Goal: Information Seeking & Learning: Learn about a topic

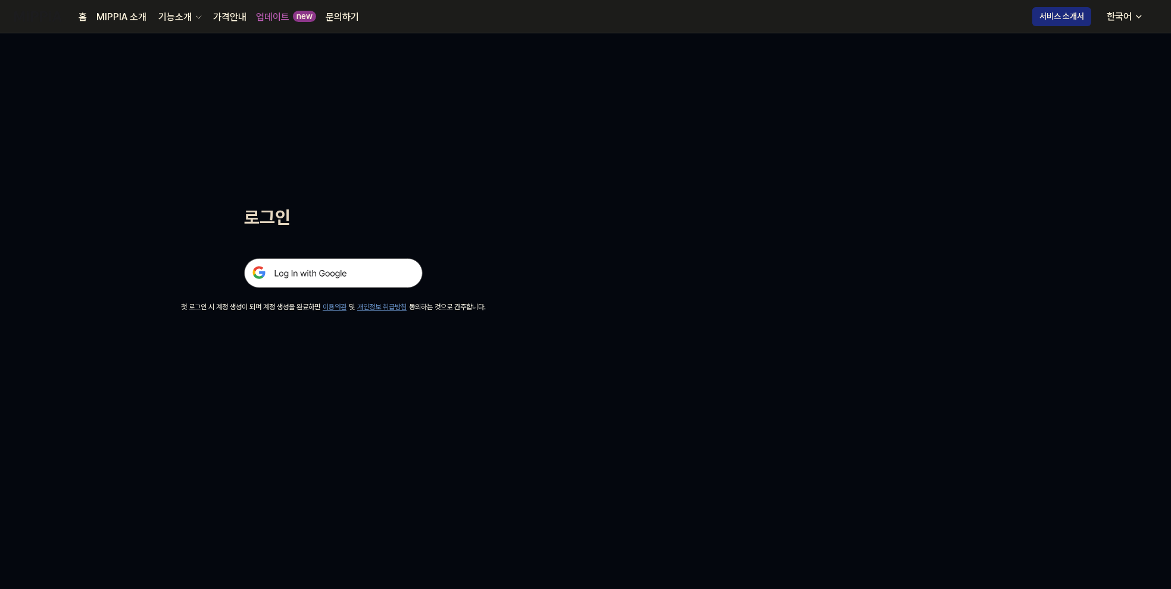
click at [321, 273] on img at bounding box center [333, 273] width 179 height 30
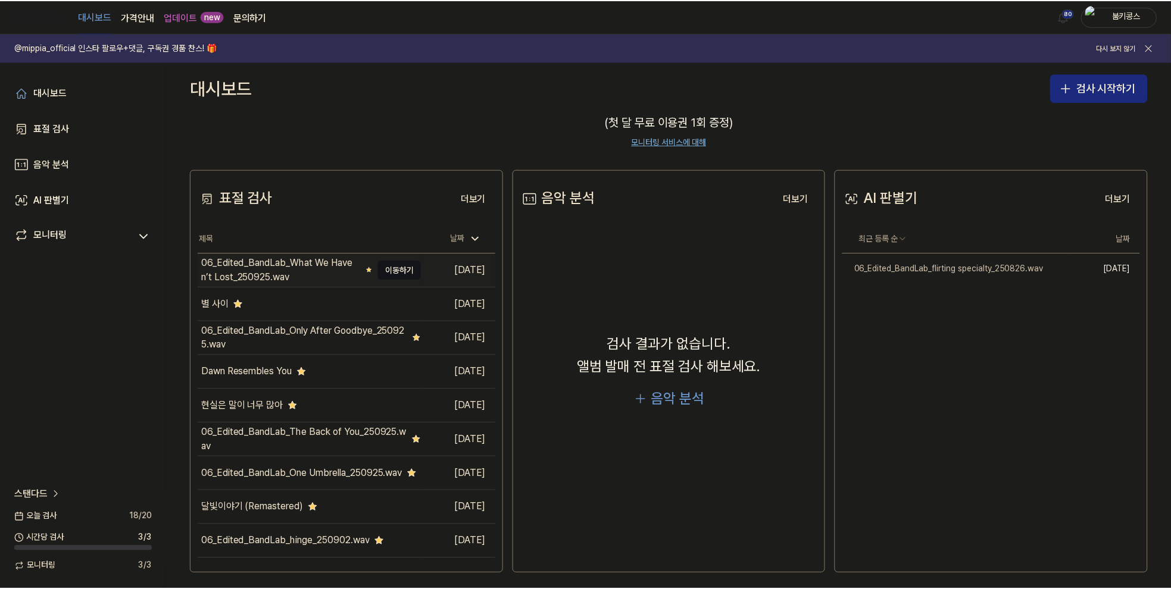
scroll to position [92, 0]
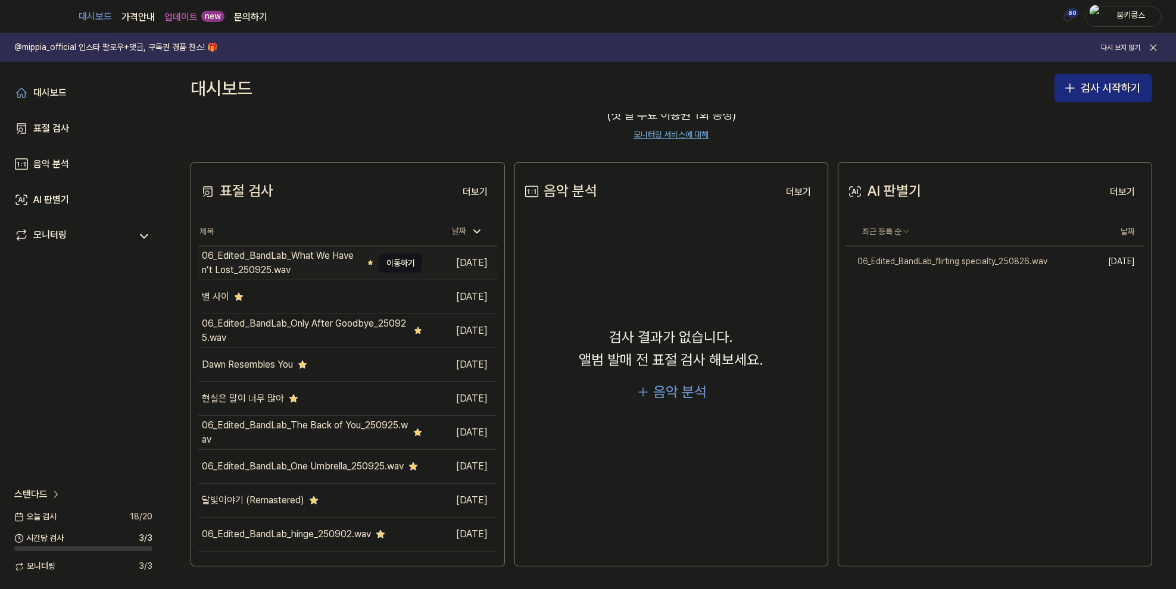
click at [323, 252] on div "06_Edited_BandLab_What We Haven’t Lost_250925.wav" at bounding box center [282, 263] width 161 height 29
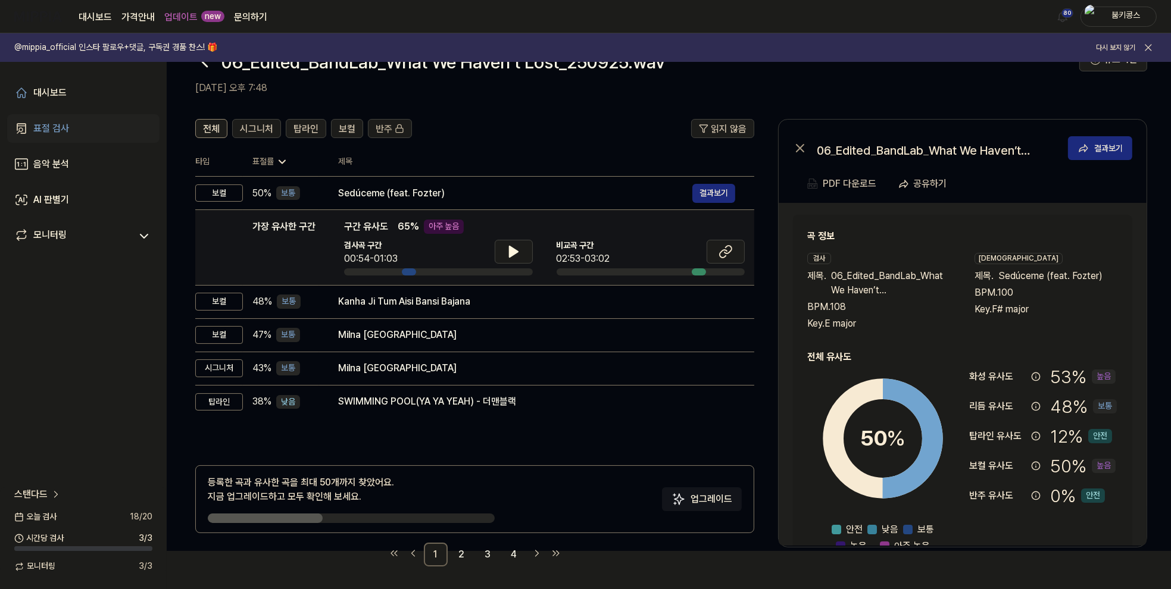
scroll to position [39, 0]
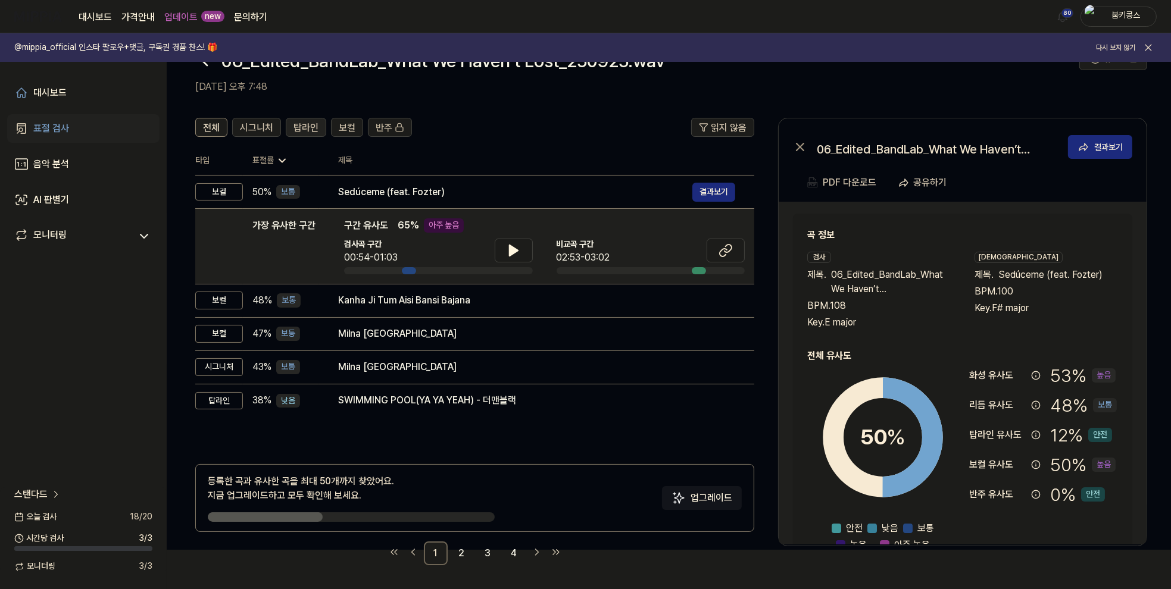
click at [292, 135] on button "탑라인" at bounding box center [306, 127] width 40 height 19
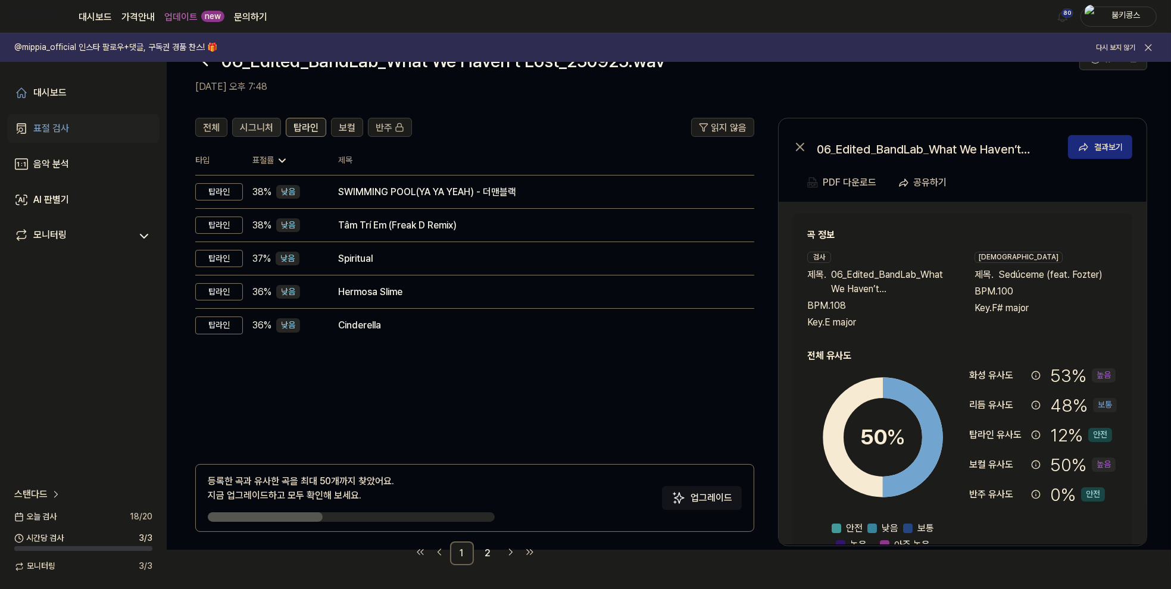
click at [256, 134] on span "시그니처" at bounding box center [256, 128] width 33 height 14
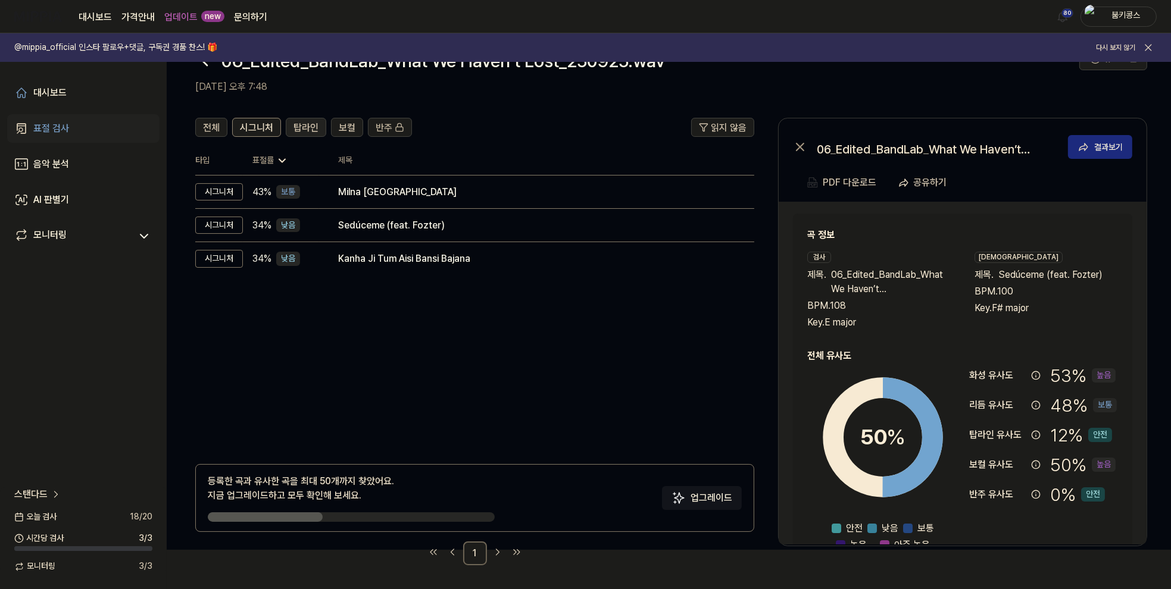
click at [298, 133] on span "탑라인" at bounding box center [305, 128] width 25 height 14
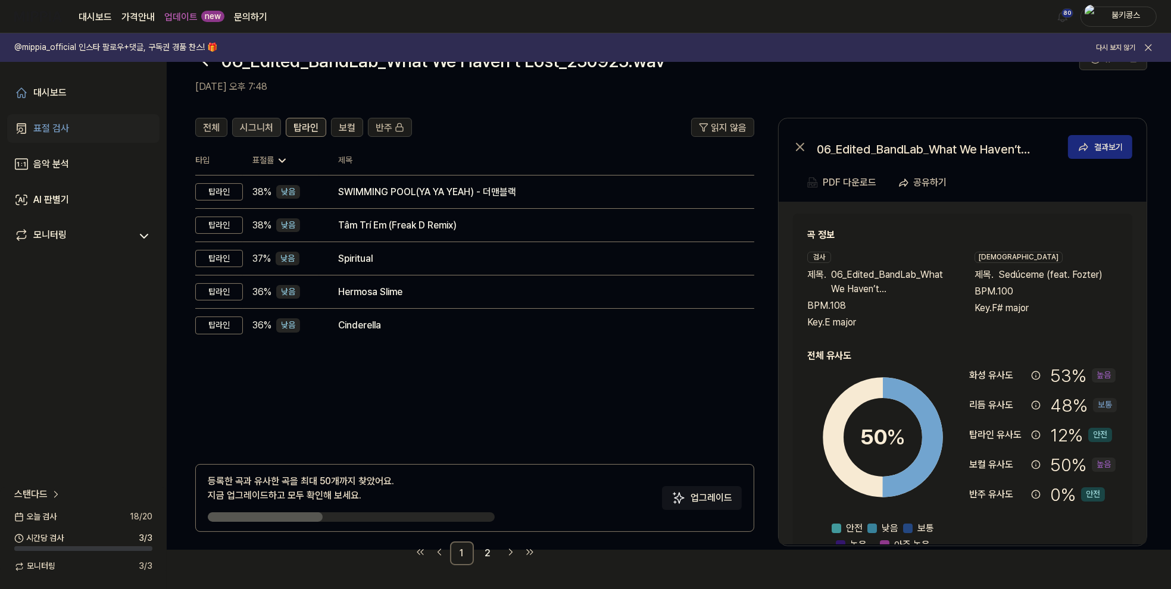
click at [252, 127] on span "시그니처" at bounding box center [256, 128] width 33 height 14
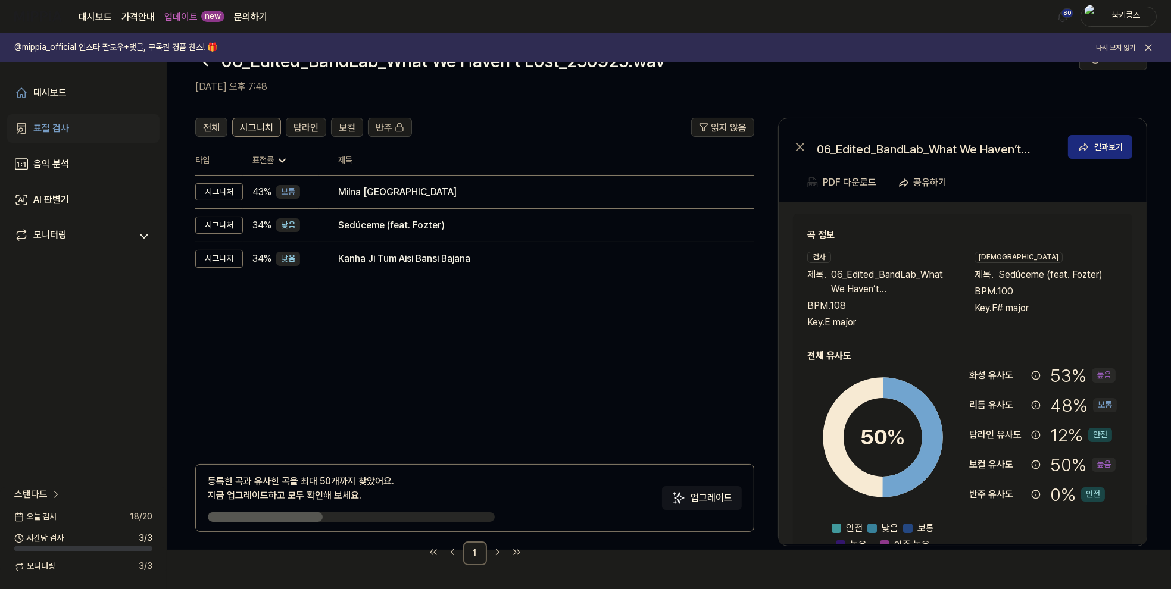
click at [214, 127] on span "전체" at bounding box center [211, 128] width 17 height 14
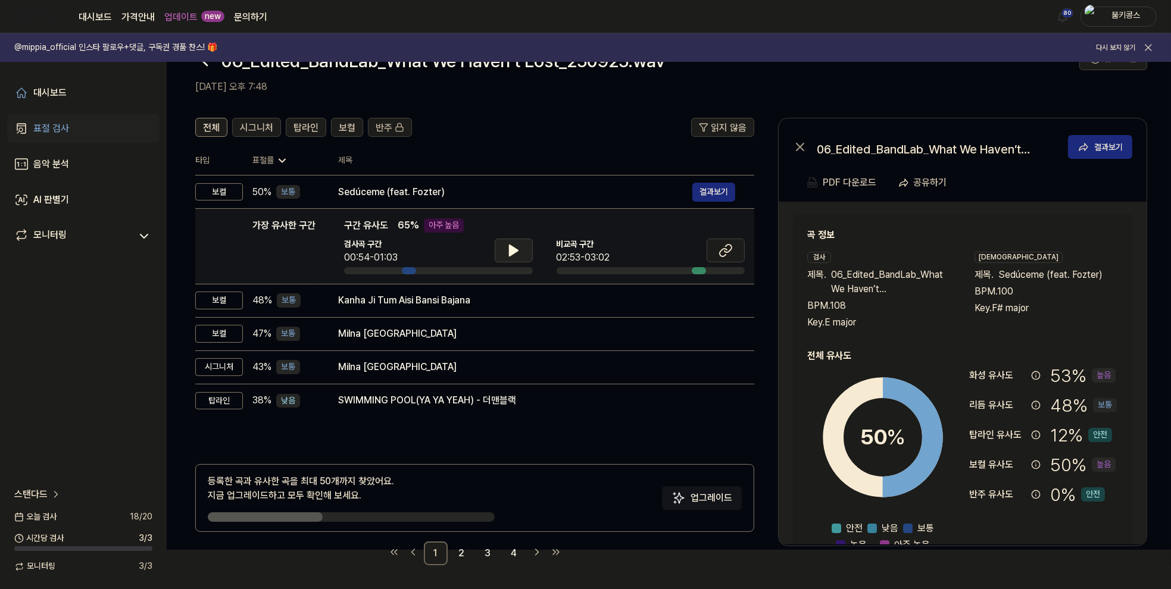
click at [505, 248] on button at bounding box center [514, 251] width 38 height 24
click at [516, 257] on icon at bounding box center [514, 250] width 14 height 14
click at [732, 252] on icon at bounding box center [726, 250] width 14 height 14
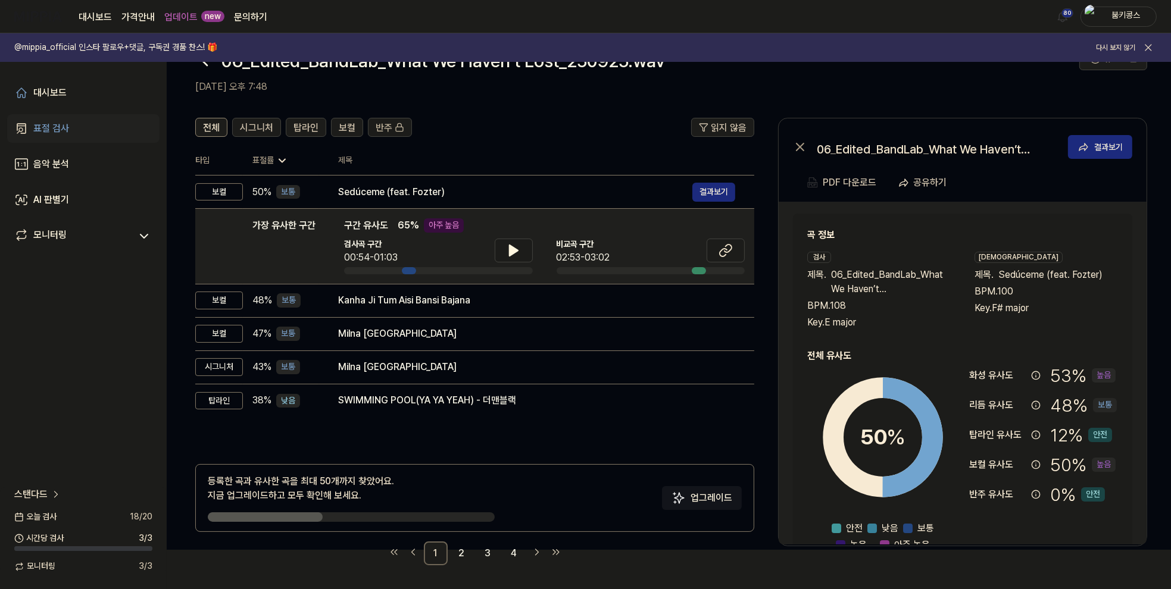
click at [521, 140] on header "전체 시그니처 탑라인 보컬 반주 읽지 않음" at bounding box center [474, 132] width 559 height 29
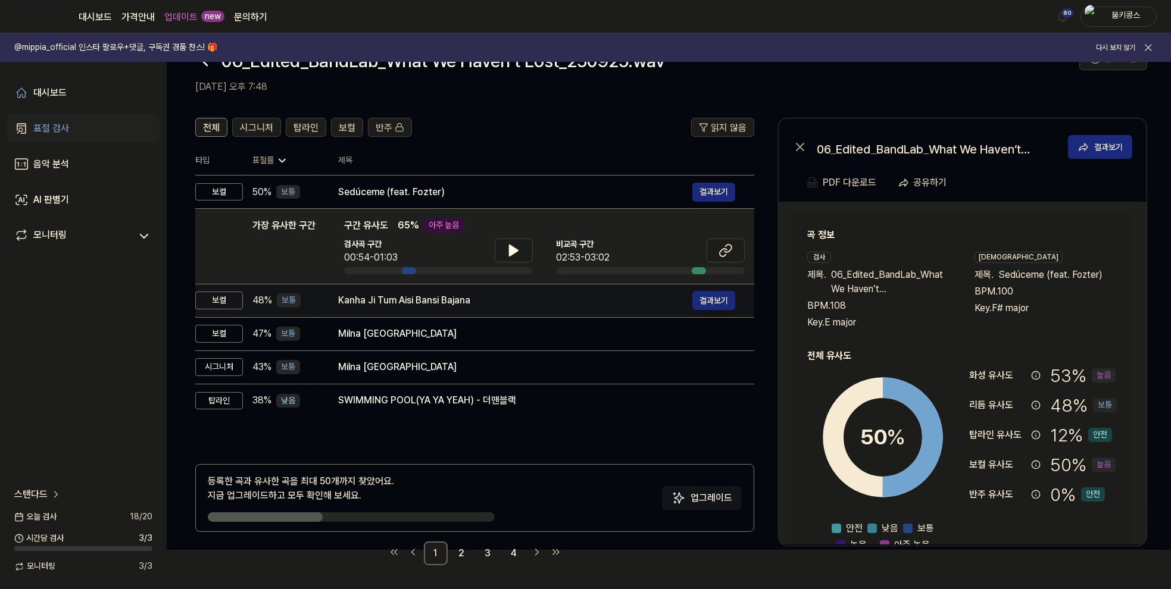
click at [414, 304] on div "Kanha Ji Tum Aisi Bansi Bajana" at bounding box center [515, 300] width 354 height 14
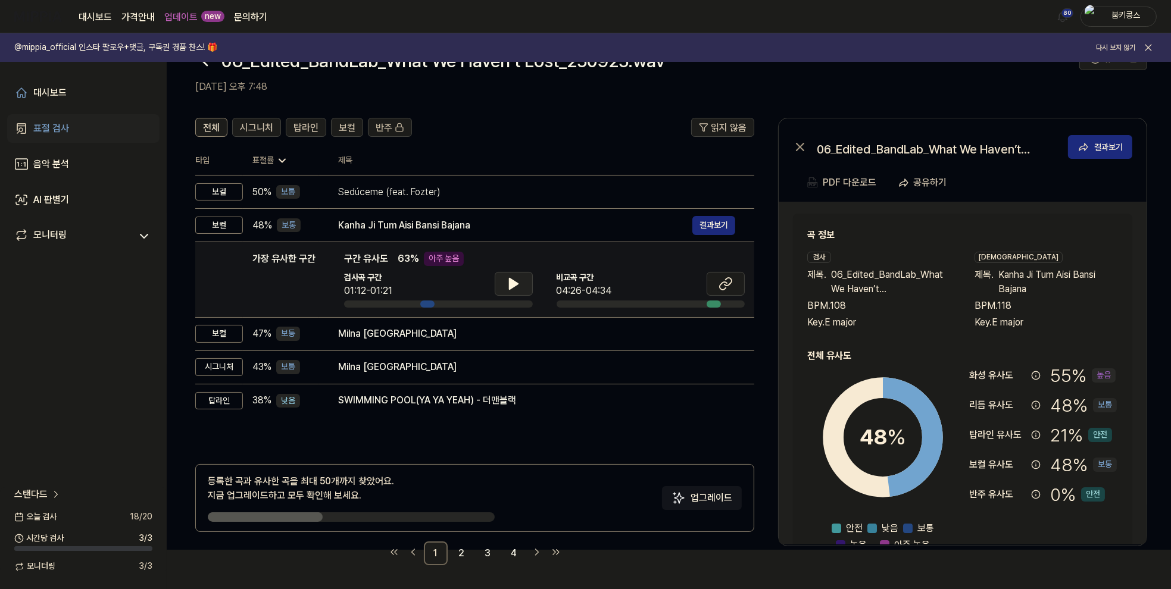
click at [519, 285] on icon at bounding box center [514, 284] width 14 height 14
click at [734, 291] on button at bounding box center [726, 284] width 38 height 24
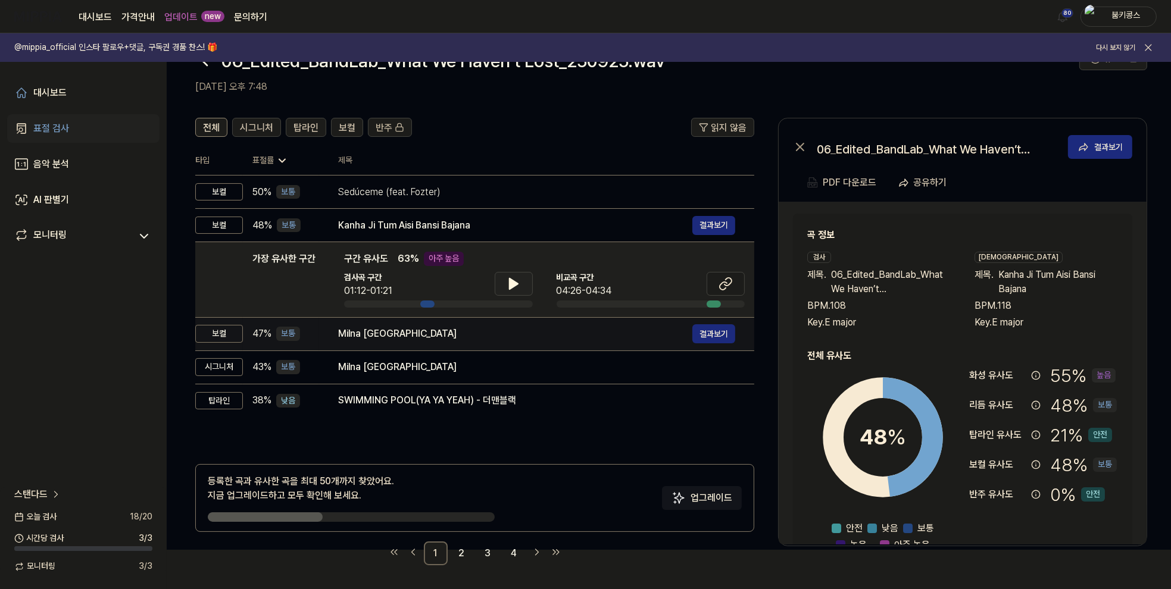
click at [396, 333] on div "Milna [GEOGRAPHIC_DATA]" at bounding box center [515, 334] width 354 height 14
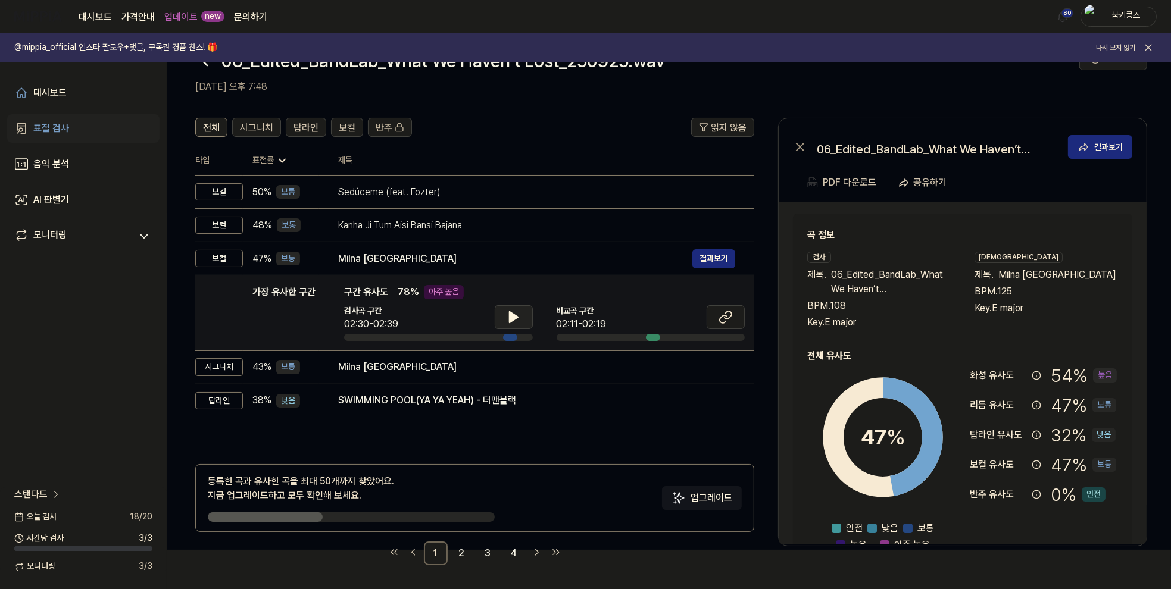
click at [524, 319] on button at bounding box center [514, 317] width 38 height 24
click at [526, 312] on button at bounding box center [514, 317] width 38 height 24
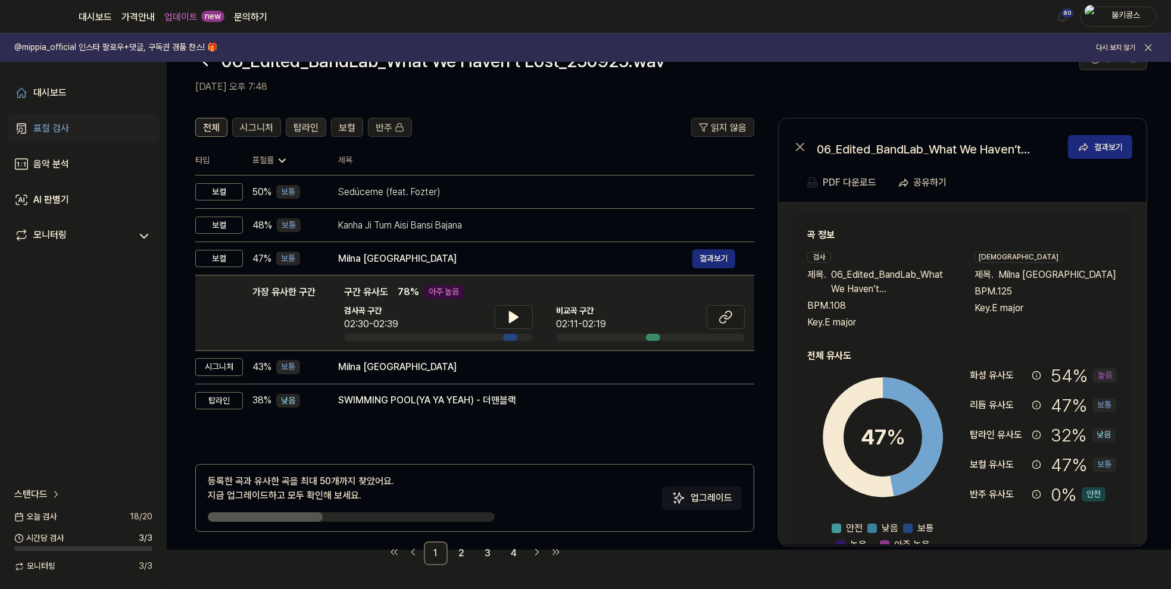
click at [310, 135] on span "탑라인" at bounding box center [305, 128] width 25 height 14
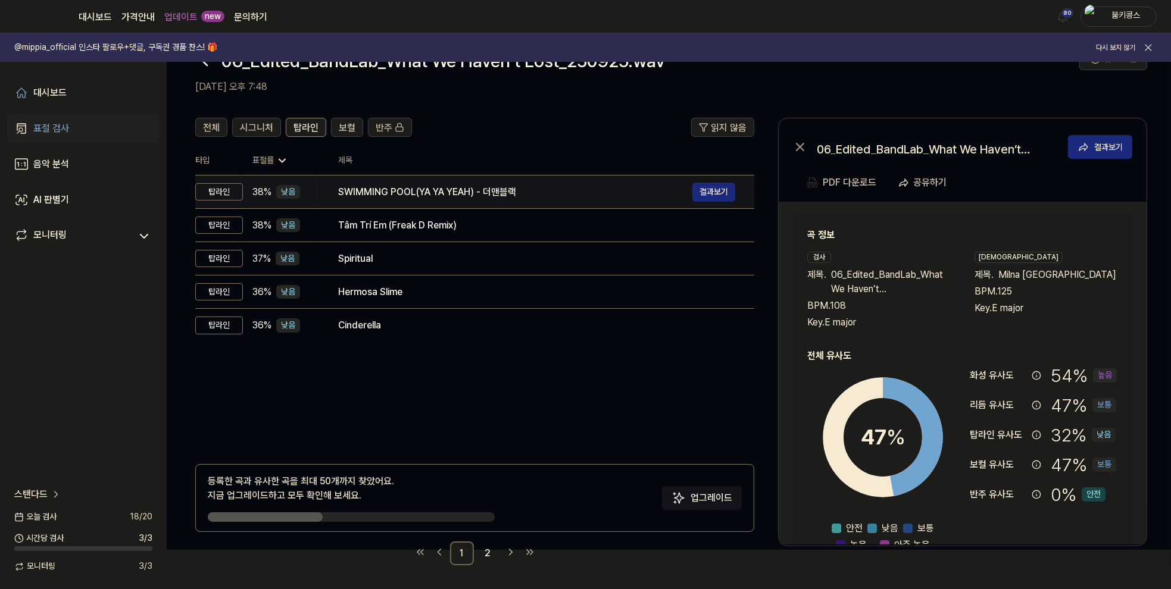
click at [379, 194] on div "SWIMMING POOL(YA YA YEAH) - 더맨블랙" at bounding box center [515, 192] width 354 height 14
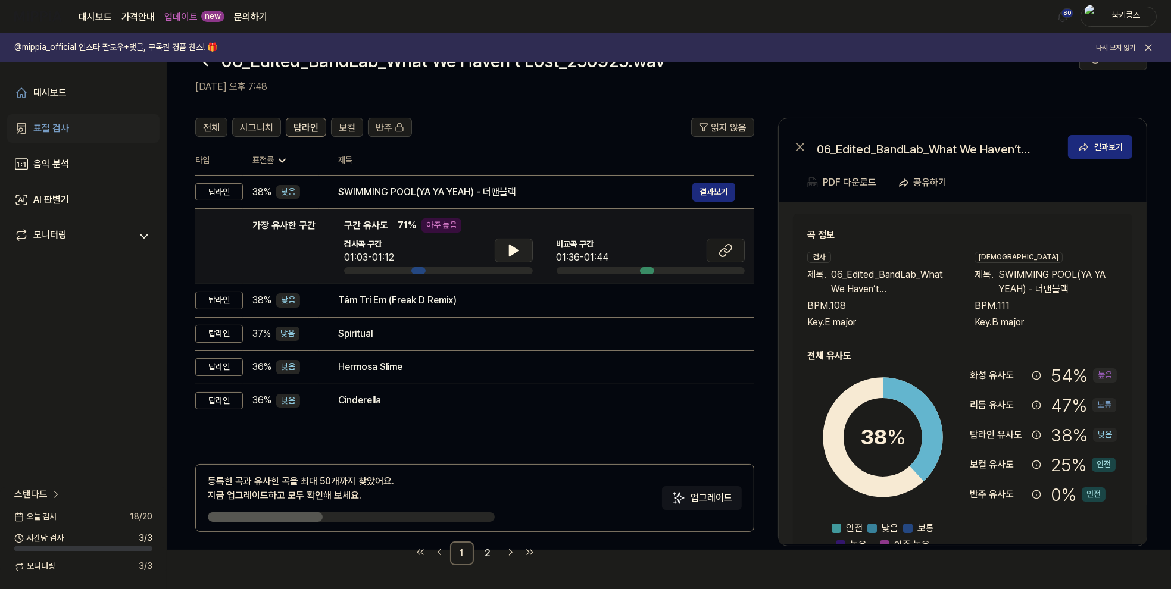
click at [501, 246] on button at bounding box center [514, 251] width 38 height 24
click at [510, 249] on icon at bounding box center [511, 251] width 2 height 10
click at [712, 248] on button at bounding box center [726, 251] width 38 height 24
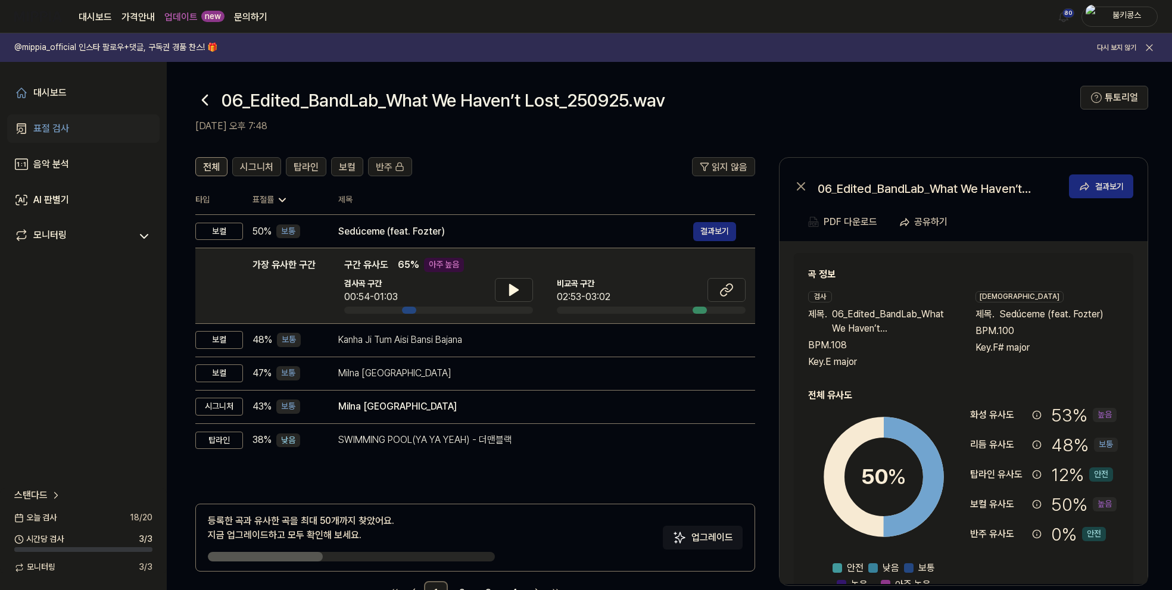
click at [204, 100] on icon at bounding box center [204, 100] width 5 height 10
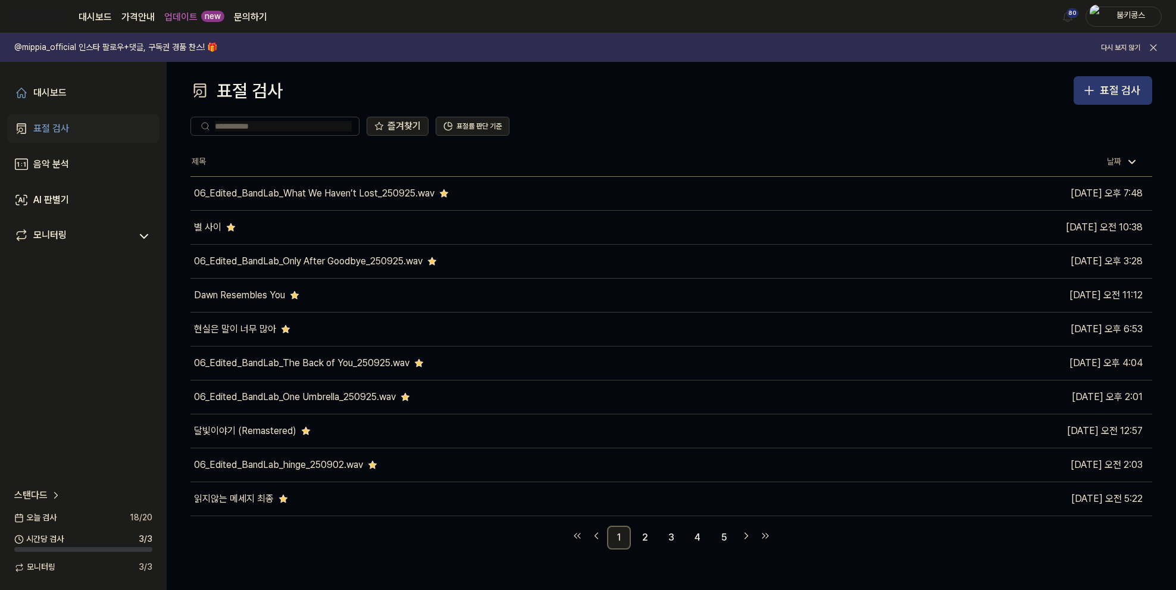
click at [1119, 82] on div "표절 검사" at bounding box center [1120, 90] width 40 height 17
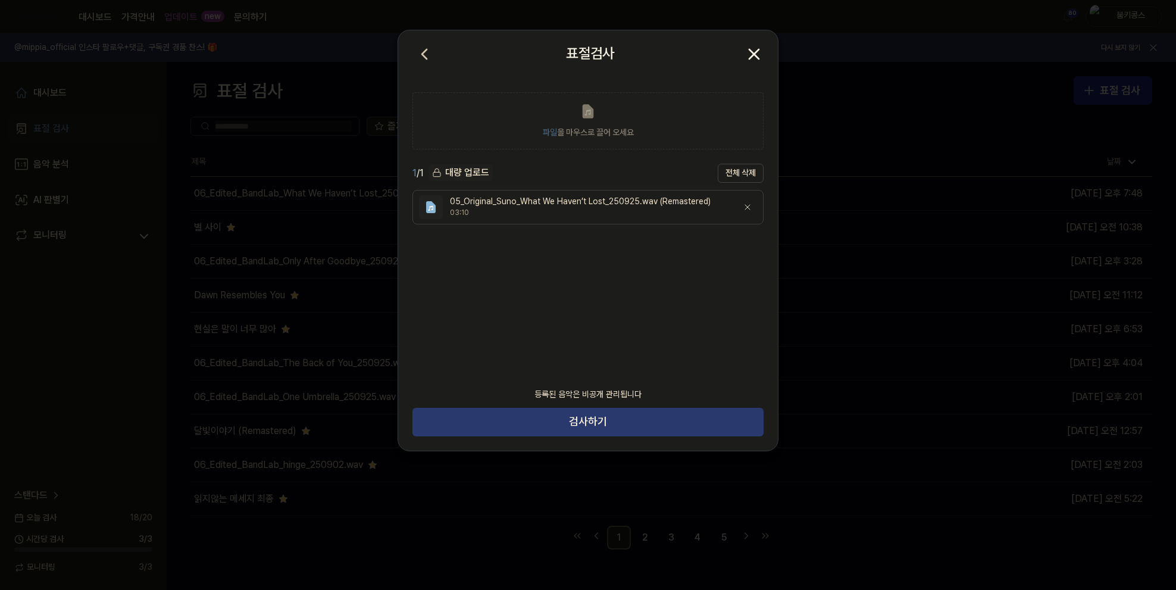
click at [587, 427] on button "검사하기" at bounding box center [588, 422] width 351 height 29
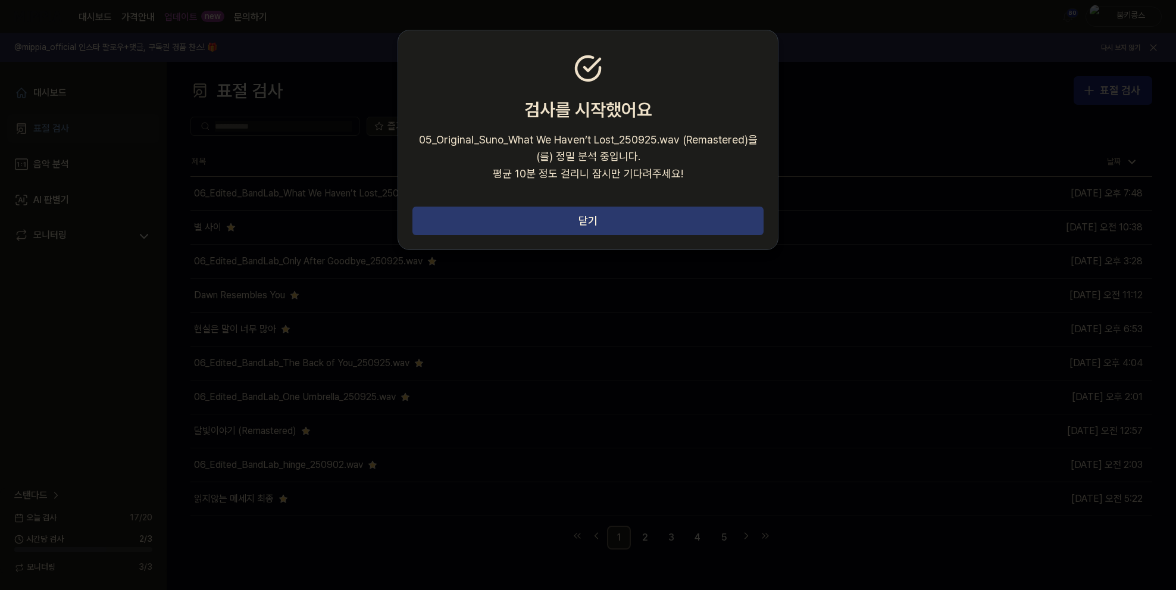
click at [541, 226] on button "닫기" at bounding box center [588, 221] width 351 height 29
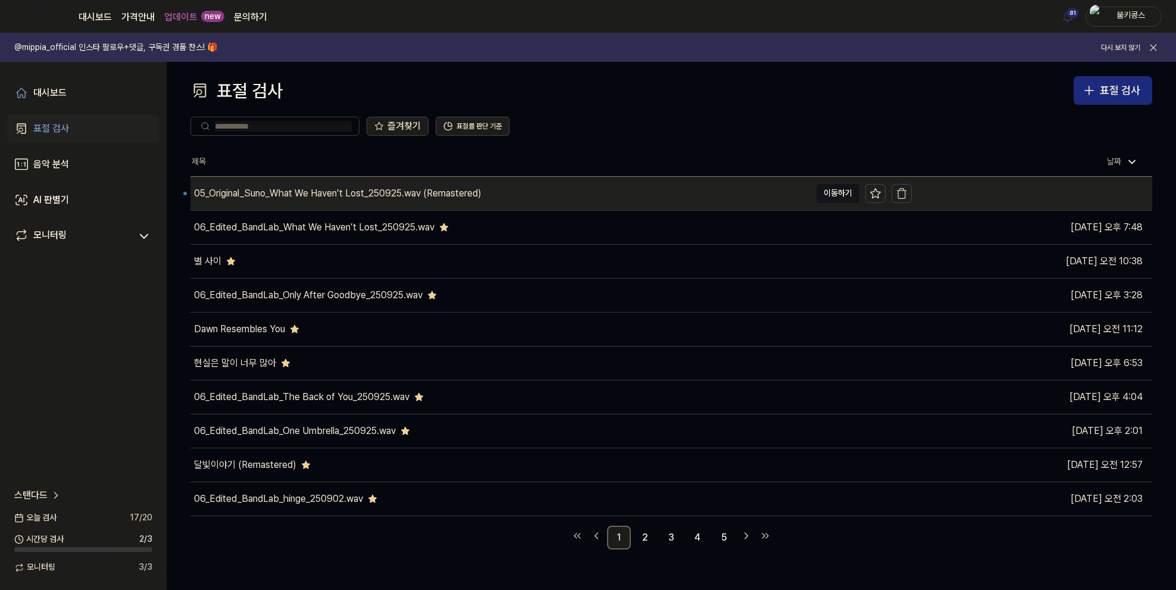
click at [361, 192] on div "05_Original_Suno_What We Haven’t Lost_250925.wav (Remastered)" at bounding box center [338, 193] width 288 height 14
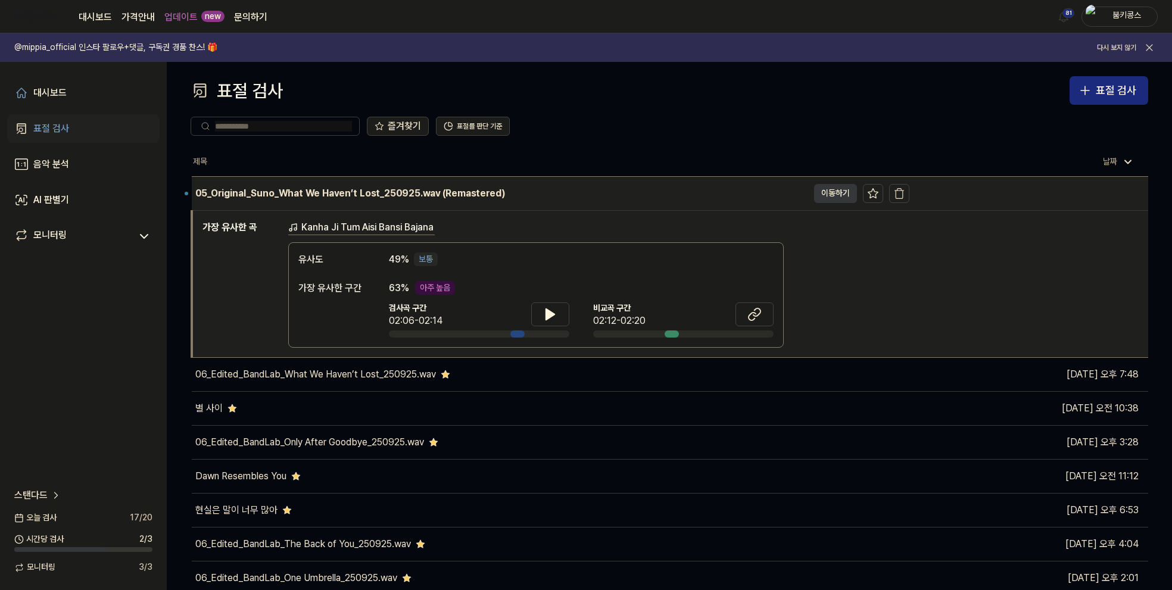
click at [817, 194] on button "이동하기" at bounding box center [835, 193] width 43 height 19
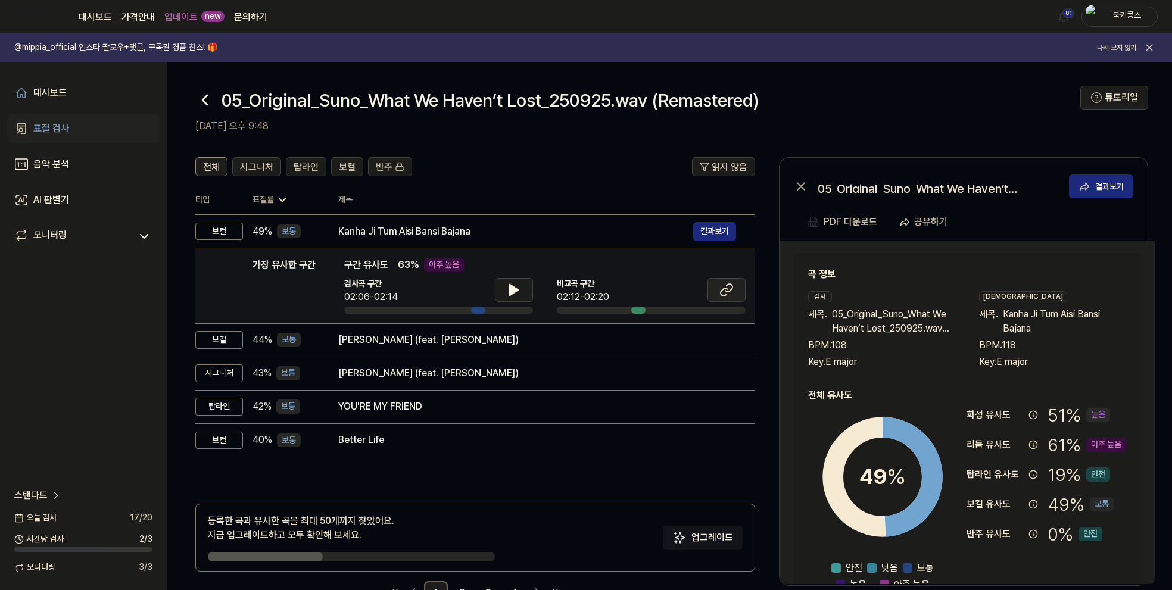
click at [729, 288] on icon at bounding box center [726, 290] width 14 height 14
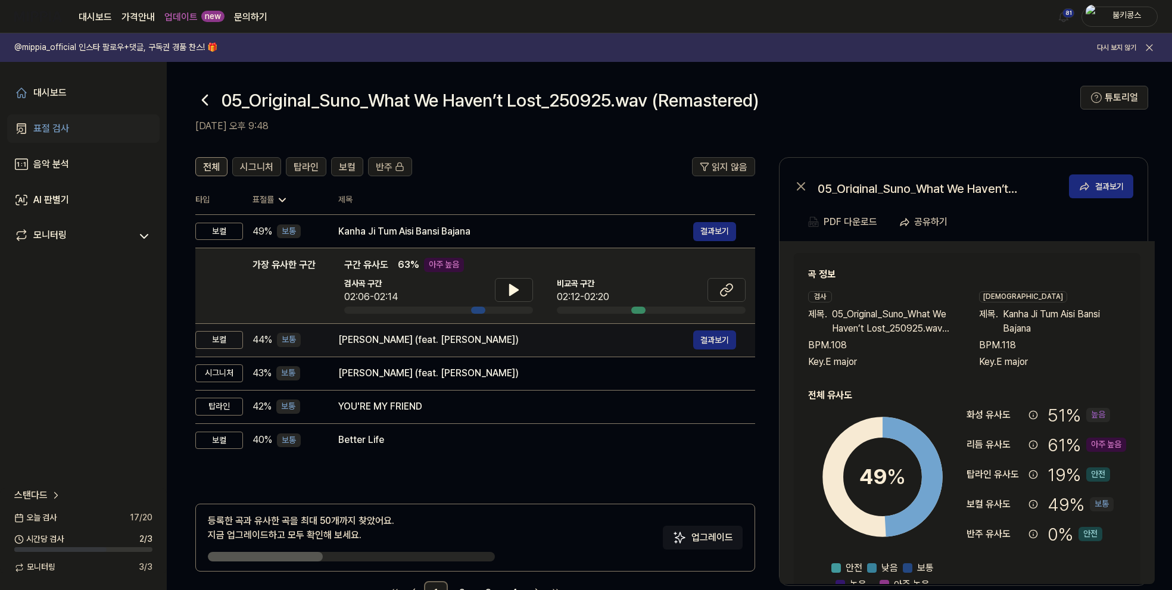
click at [445, 341] on div "Luna (feat. GIE)" at bounding box center [515, 340] width 355 height 14
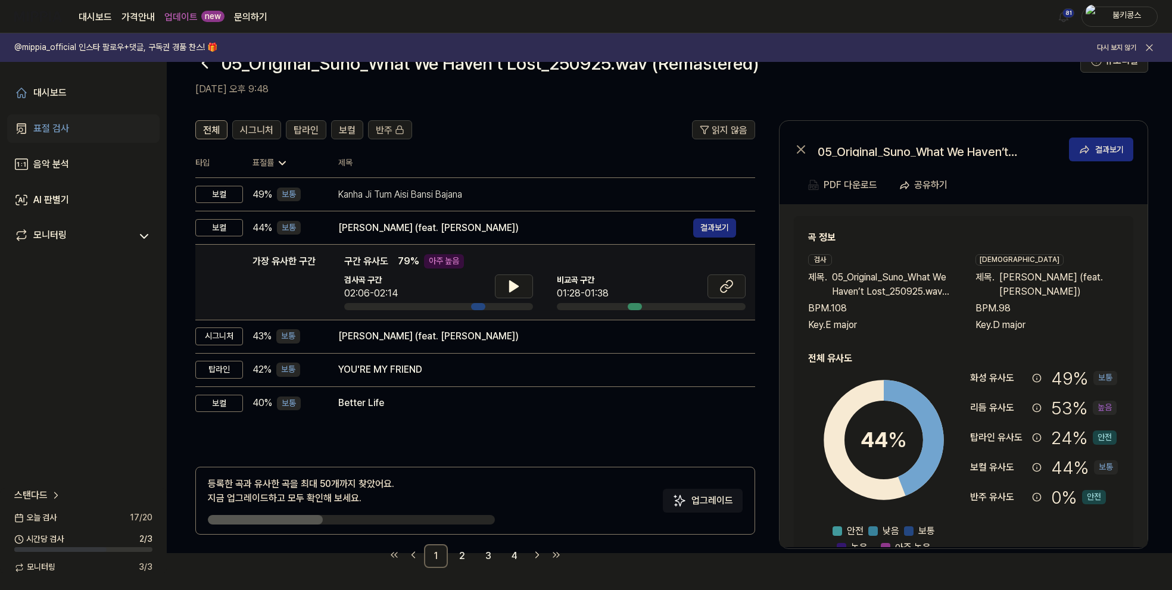
scroll to position [38, 0]
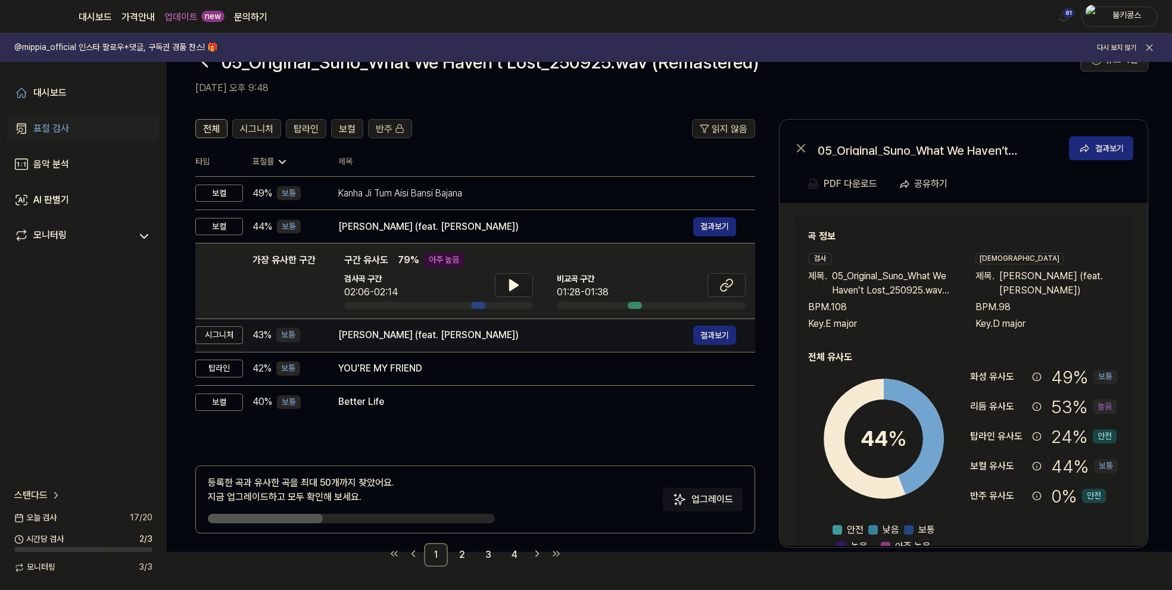
click at [467, 341] on div "Luna (feat. GIE)" at bounding box center [515, 335] width 355 height 14
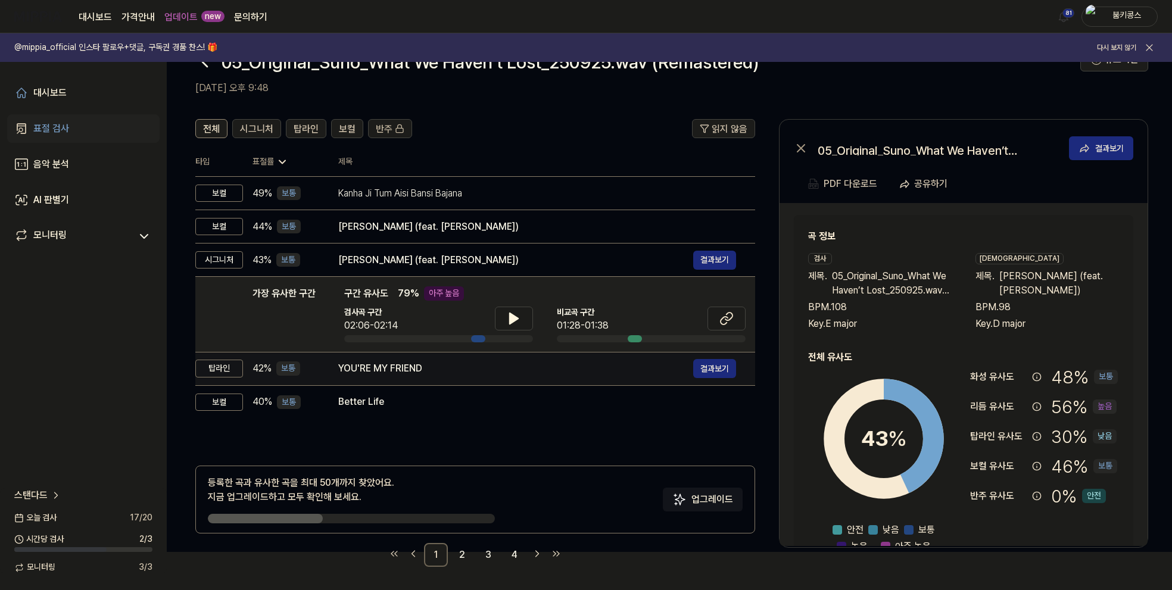
click at [458, 366] on div "YOU'RE MY FRIEND" at bounding box center [515, 368] width 355 height 14
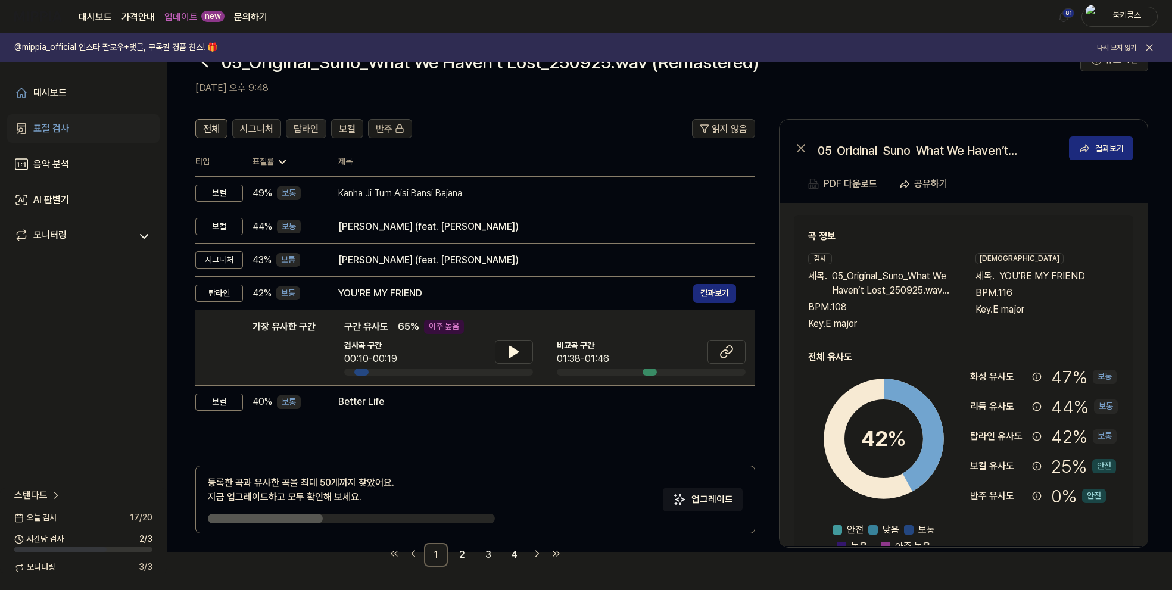
click at [309, 126] on span "탑라인" at bounding box center [305, 129] width 25 height 14
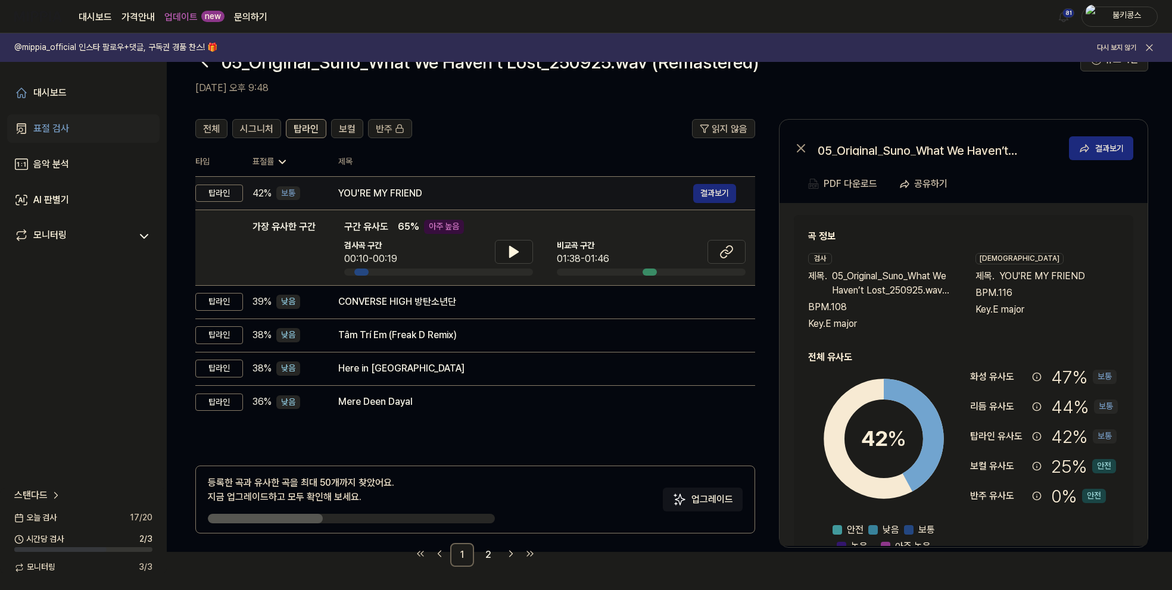
click at [376, 190] on div "YOU'RE MY FRIEND" at bounding box center [515, 193] width 355 height 14
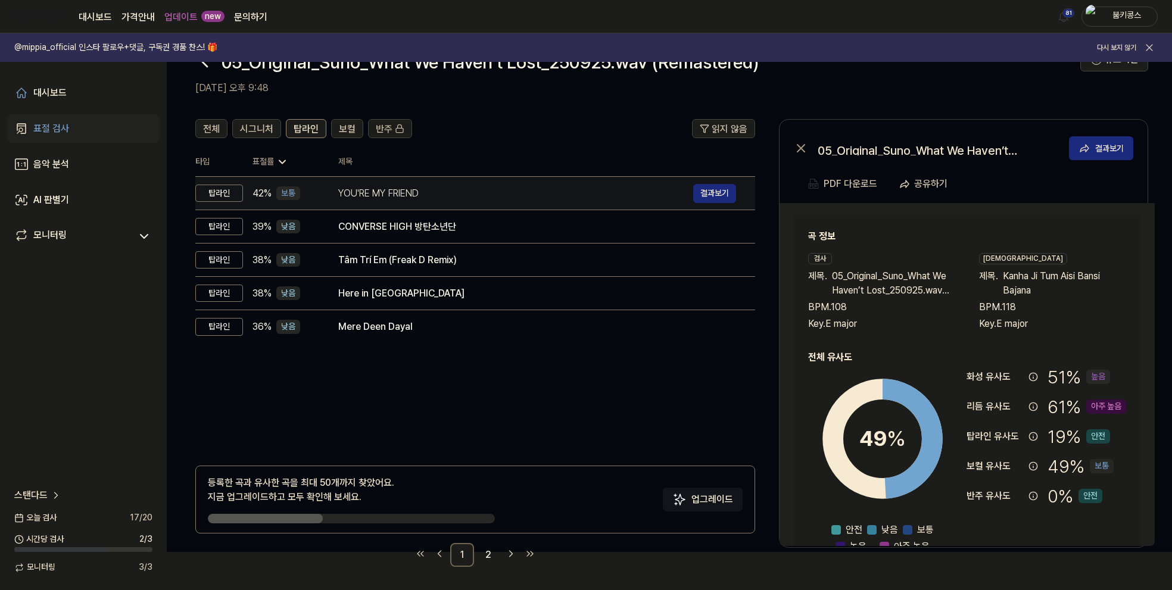
click at [364, 190] on div "YOU'RE MY FRIEND" at bounding box center [515, 193] width 355 height 14
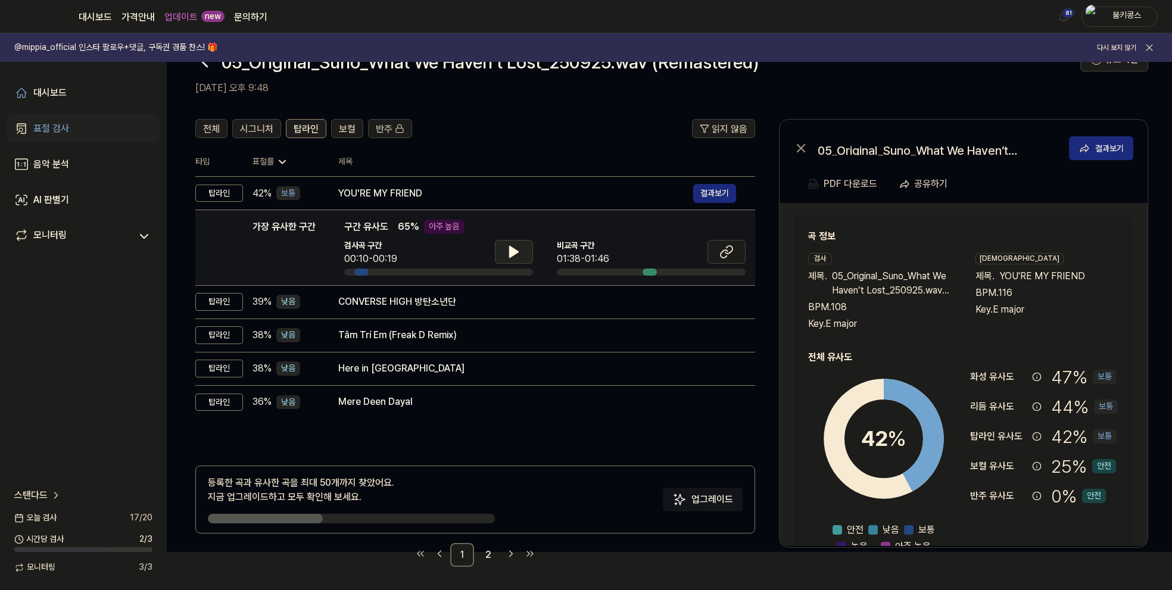
click at [517, 248] on icon at bounding box center [514, 252] width 14 height 14
click at [517, 248] on icon at bounding box center [516, 252] width 2 height 10
click at [723, 256] on icon at bounding box center [726, 252] width 14 height 14
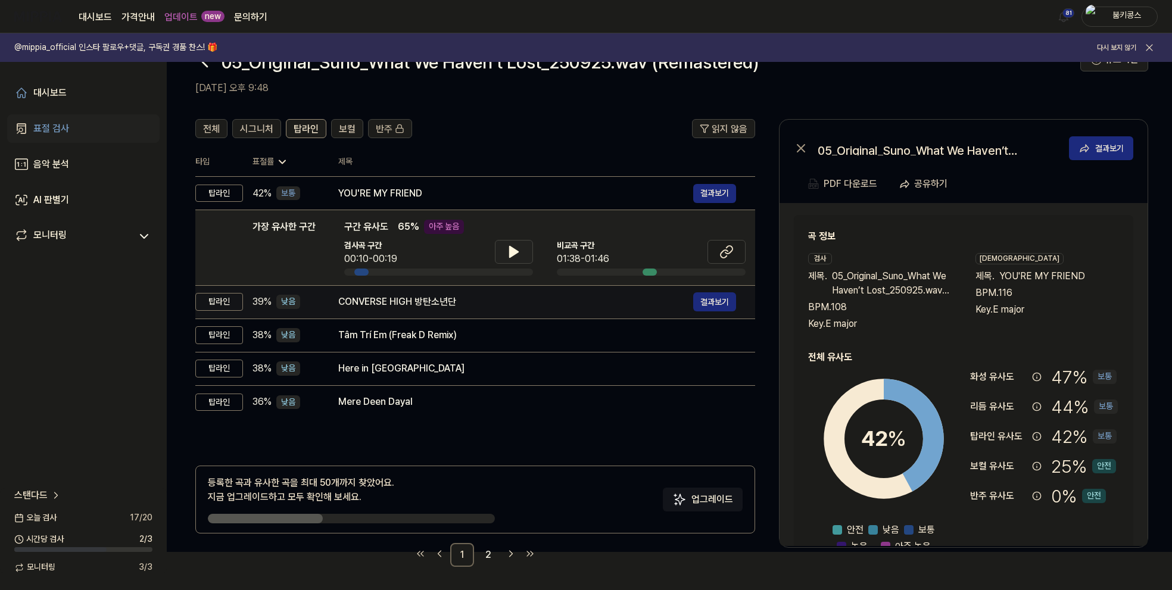
click at [495, 296] on div "CONVERSE HIGH 방탄소년단" at bounding box center [515, 302] width 355 height 14
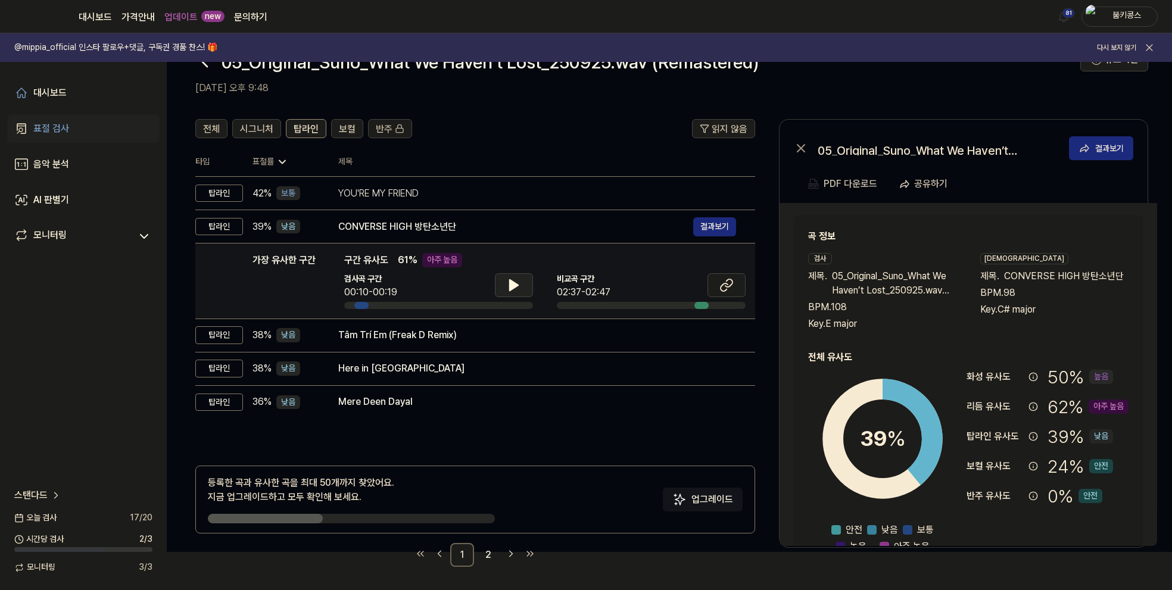
click at [524, 285] on button at bounding box center [514, 285] width 38 height 24
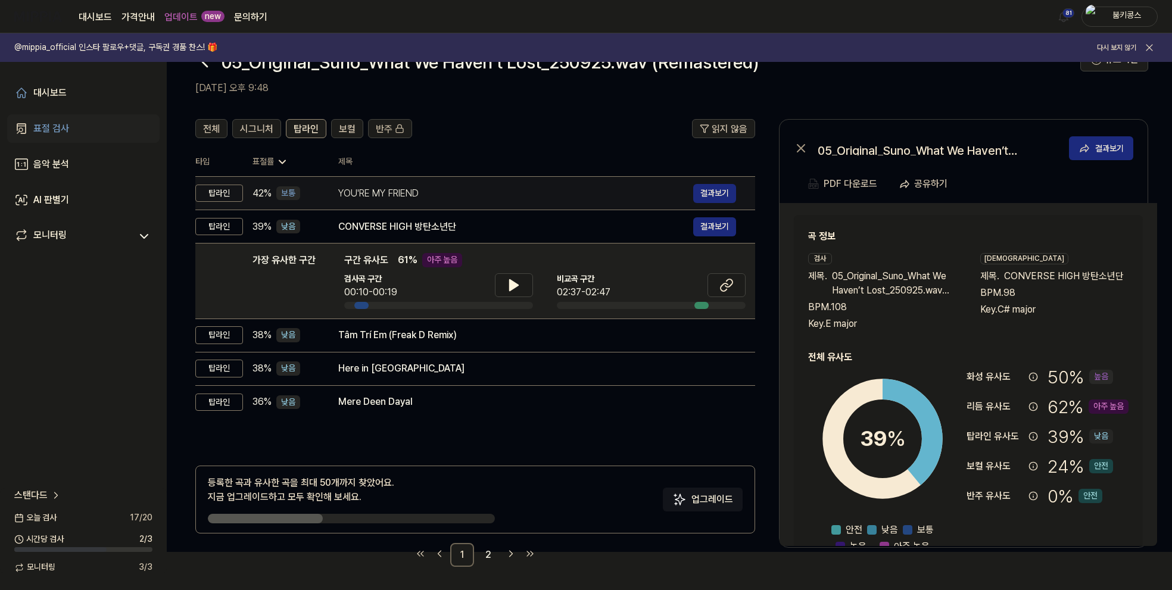
click at [495, 201] on div "YOU'RE MY FRIEND 결과보기" at bounding box center [537, 193] width 398 height 19
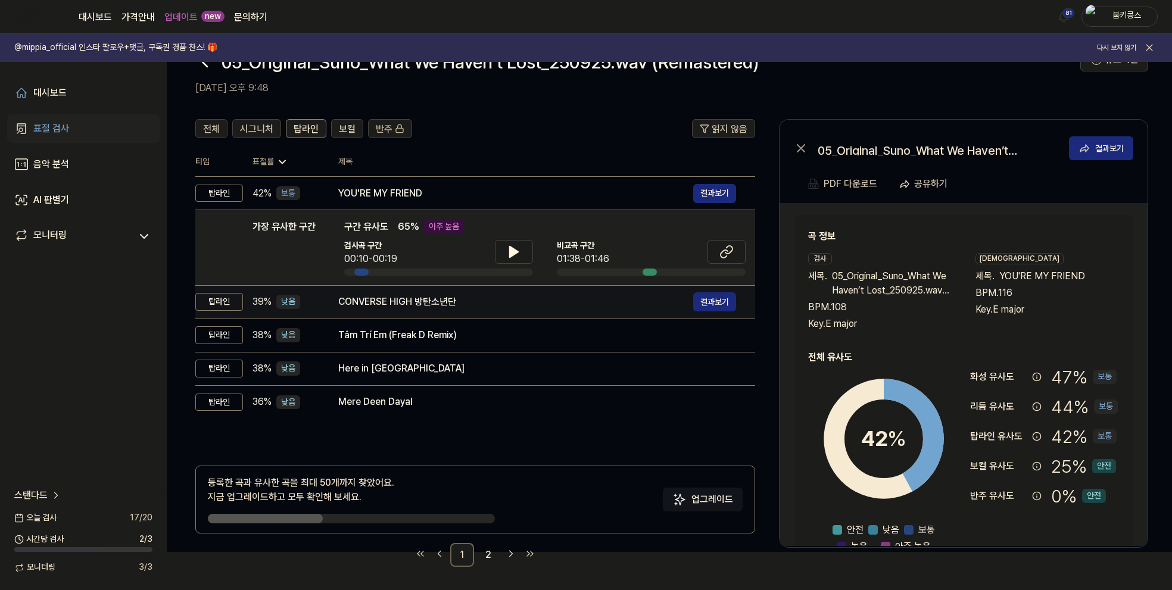
click at [495, 301] on div "CONVERSE HIGH 방탄소년단" at bounding box center [515, 302] width 355 height 14
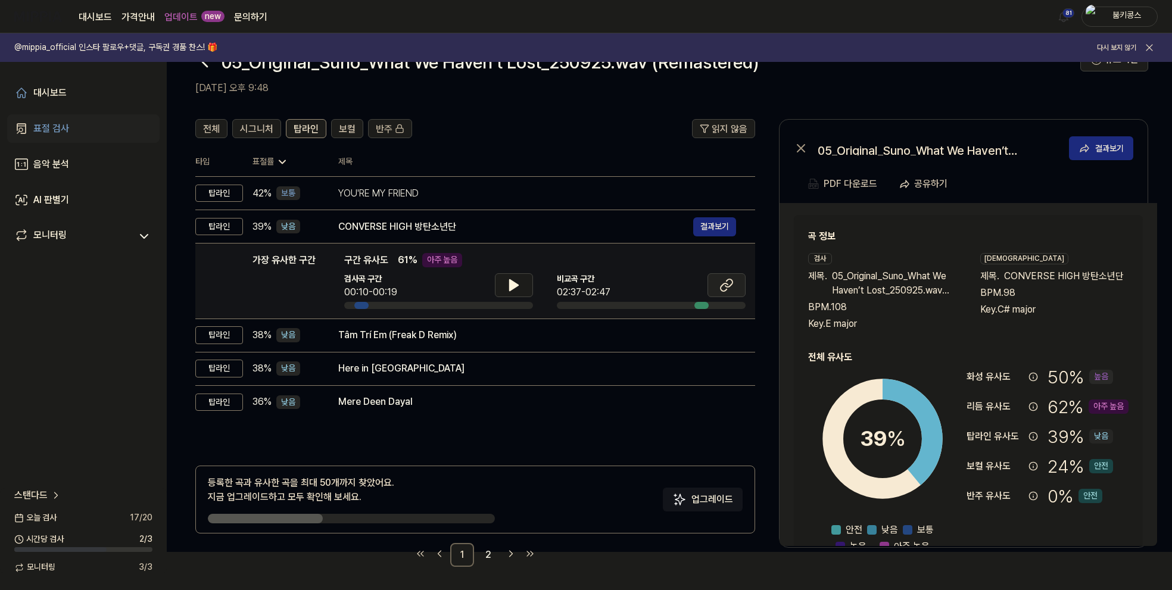
click at [718, 276] on button at bounding box center [726, 285] width 38 height 24
click at [512, 284] on icon at bounding box center [514, 285] width 8 height 11
click at [512, 284] on icon at bounding box center [511, 285] width 2 height 10
click at [717, 279] on button at bounding box center [726, 285] width 38 height 24
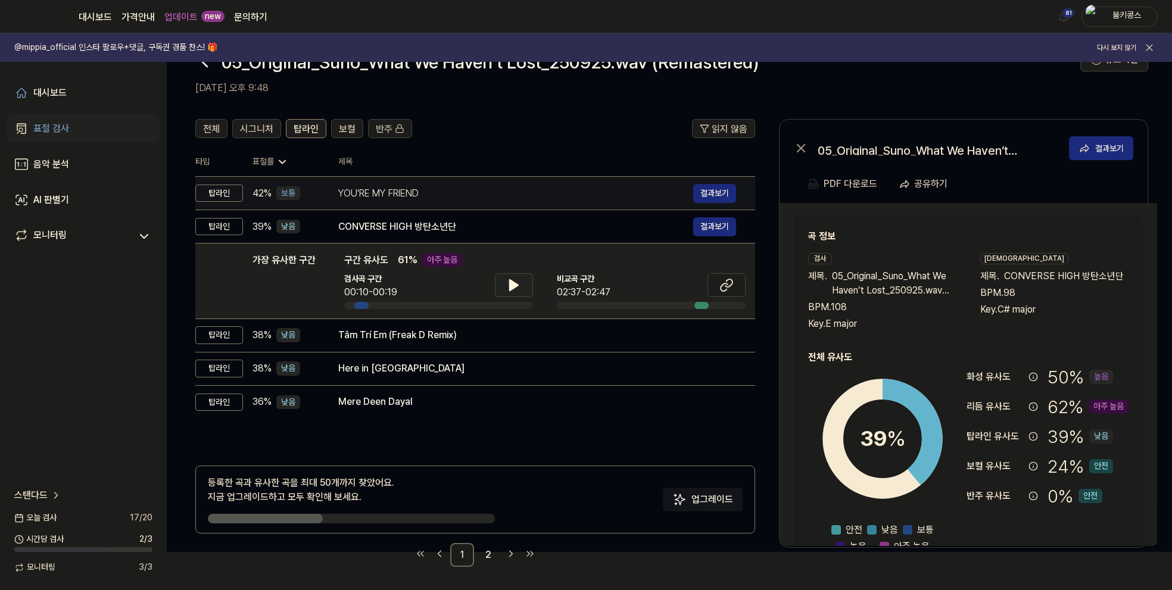
click at [474, 202] on td "YOU'RE MY FRIEND 결과보기" at bounding box center [537, 193] width 436 height 33
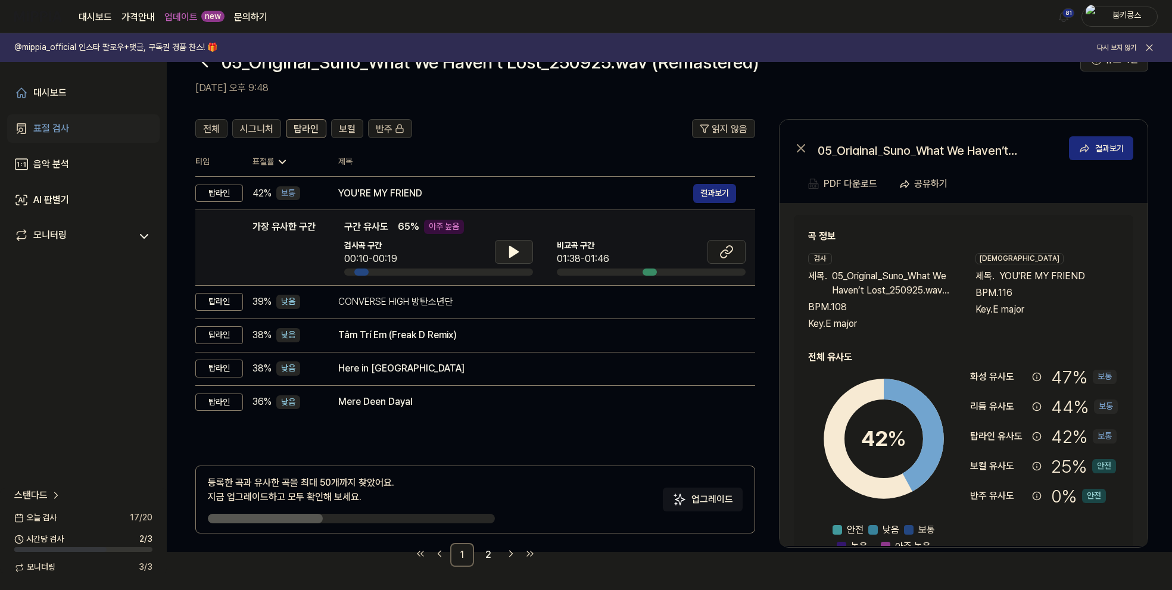
click at [516, 255] on icon at bounding box center [514, 252] width 14 height 14
click at [516, 255] on icon at bounding box center [516, 252] width 2 height 10
click at [252, 123] on span "시그니처" at bounding box center [256, 129] width 33 height 14
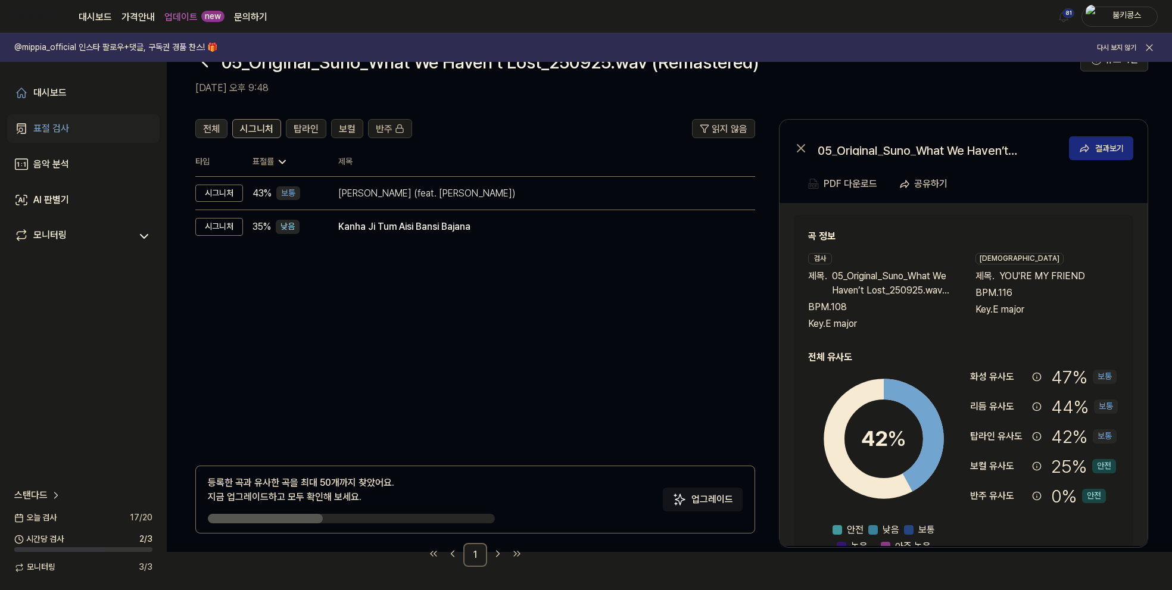
click at [205, 123] on span "전체" at bounding box center [211, 129] width 17 height 14
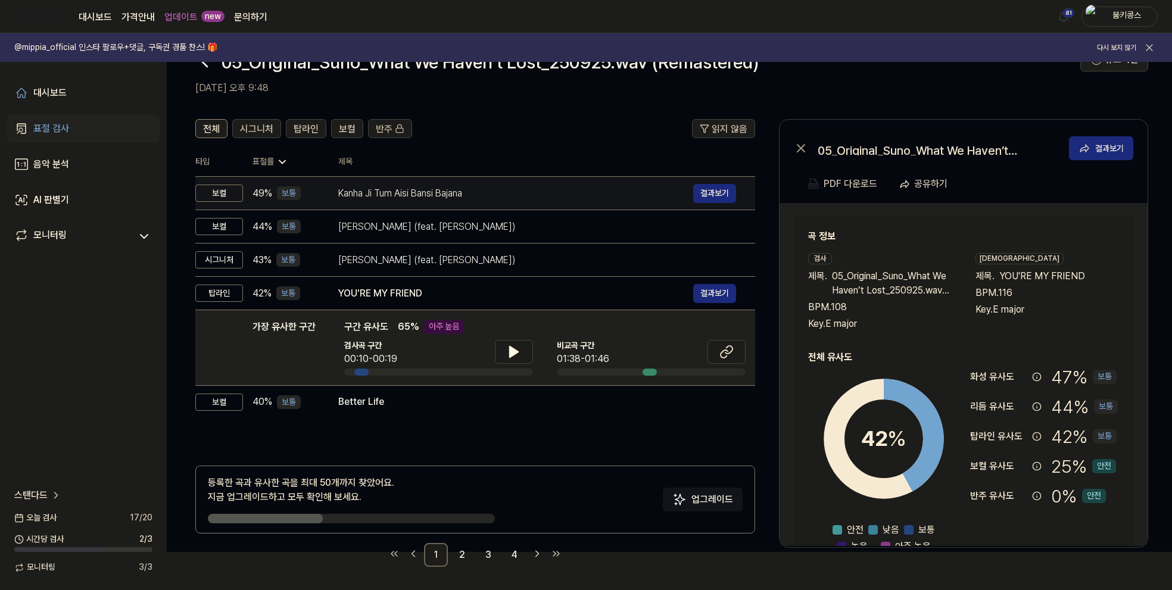
click at [411, 190] on div "Kanha Ji Tum Aisi Bansi Bajana" at bounding box center [515, 193] width 355 height 14
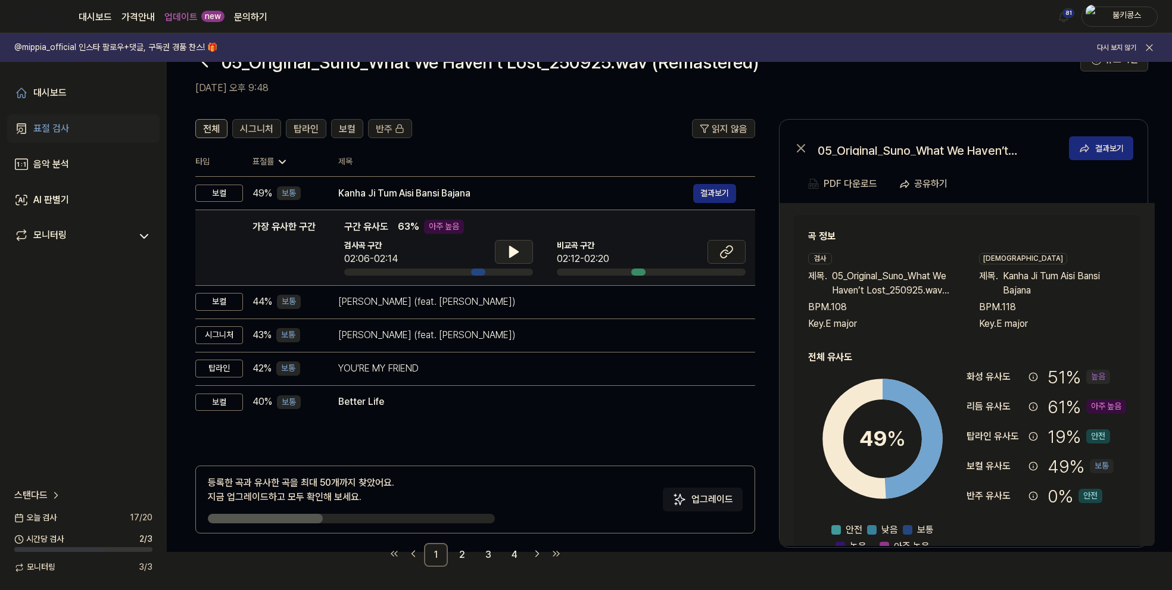
click at [508, 242] on button at bounding box center [514, 252] width 38 height 24
click at [726, 252] on icon at bounding box center [726, 252] width 14 height 14
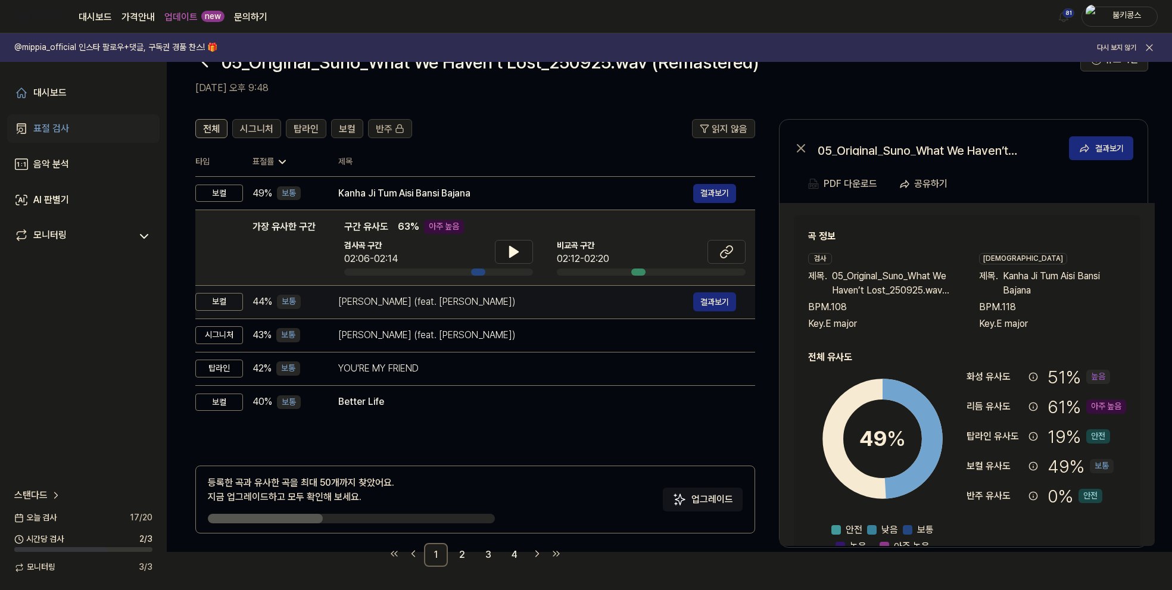
click at [382, 302] on div "Luna (feat. GIE)" at bounding box center [515, 302] width 355 height 14
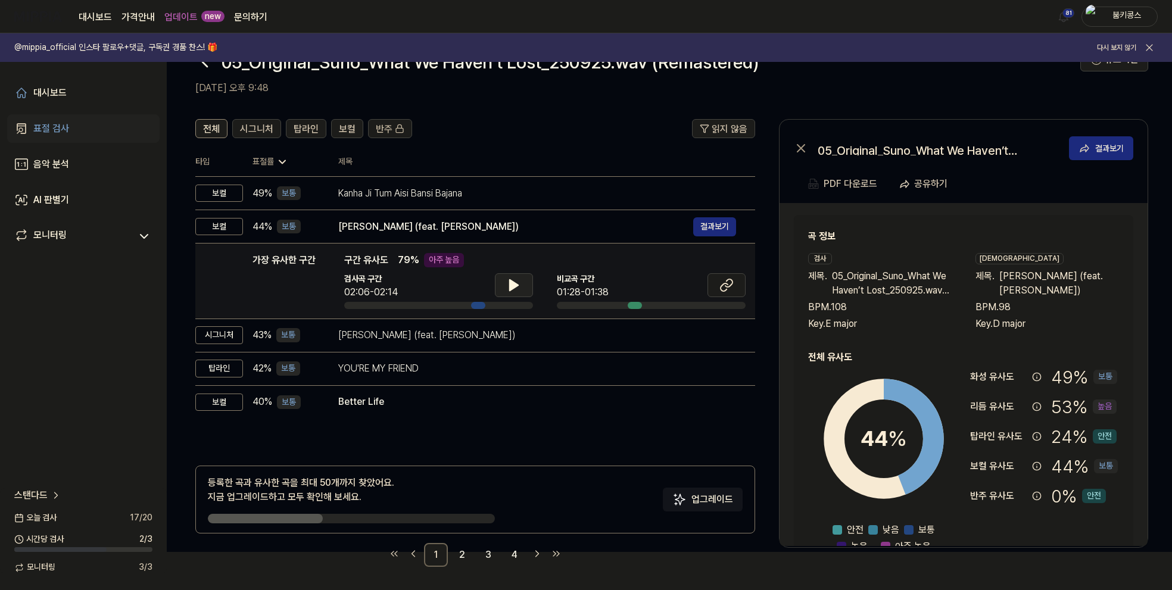
click at [502, 284] on button at bounding box center [514, 285] width 38 height 24
click at [519, 279] on icon at bounding box center [514, 285] width 14 height 14
click at [722, 278] on icon at bounding box center [726, 285] width 14 height 14
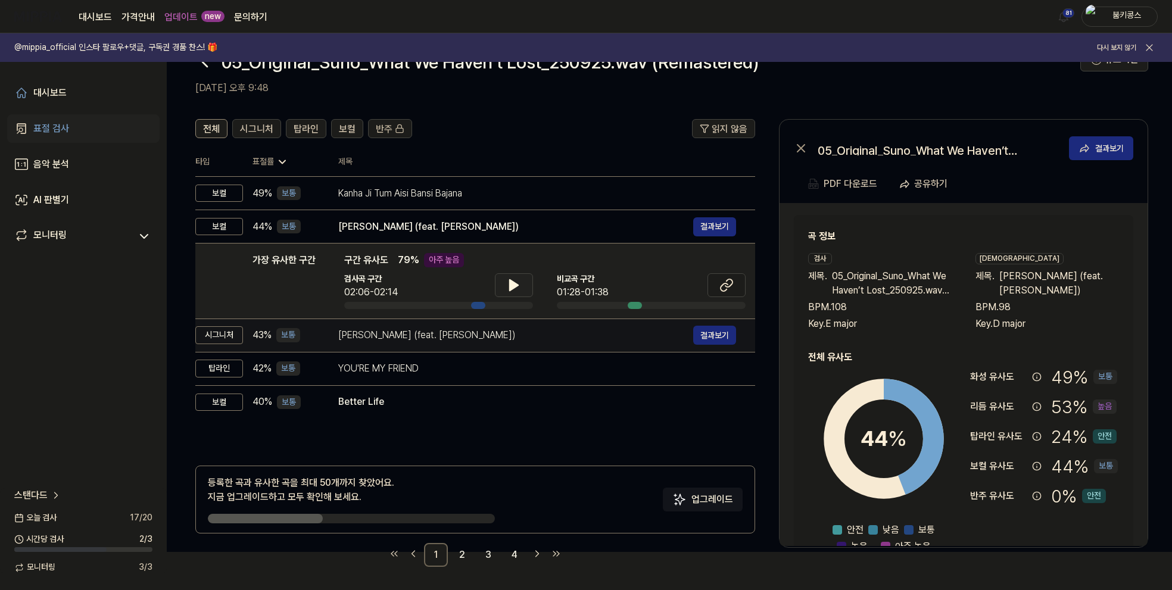
click at [414, 342] on div "Luna (feat. GIE) 결과보기" at bounding box center [537, 335] width 398 height 19
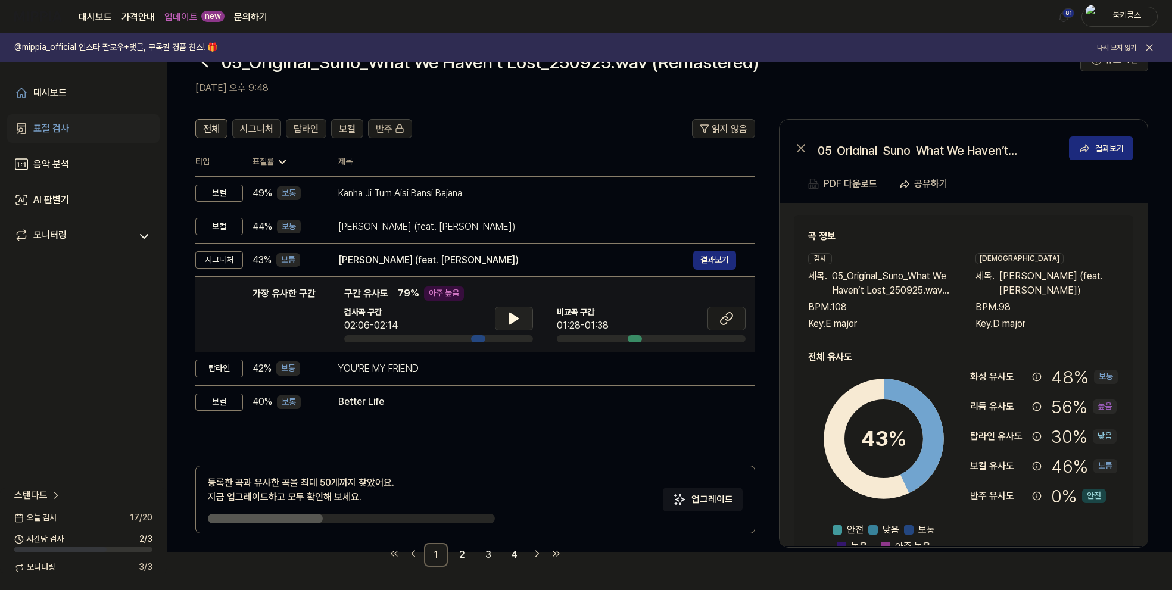
click at [521, 313] on button at bounding box center [514, 319] width 38 height 24
click at [519, 314] on icon at bounding box center [514, 318] width 14 height 14
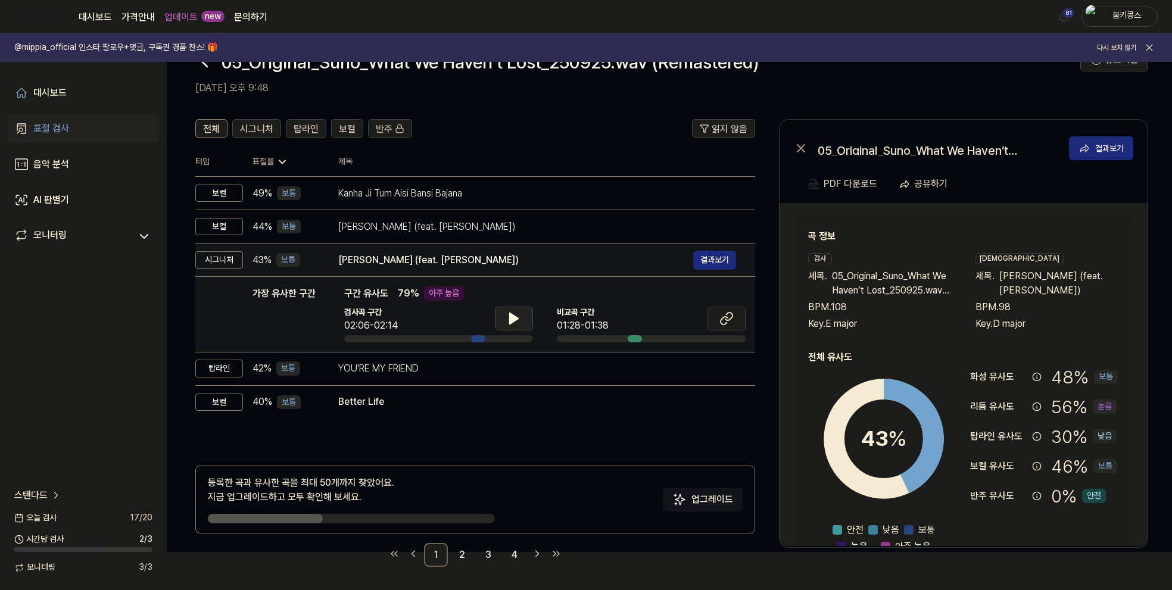
click at [497, 246] on td "Luna (feat. GIE) 결과보기" at bounding box center [537, 259] width 436 height 33
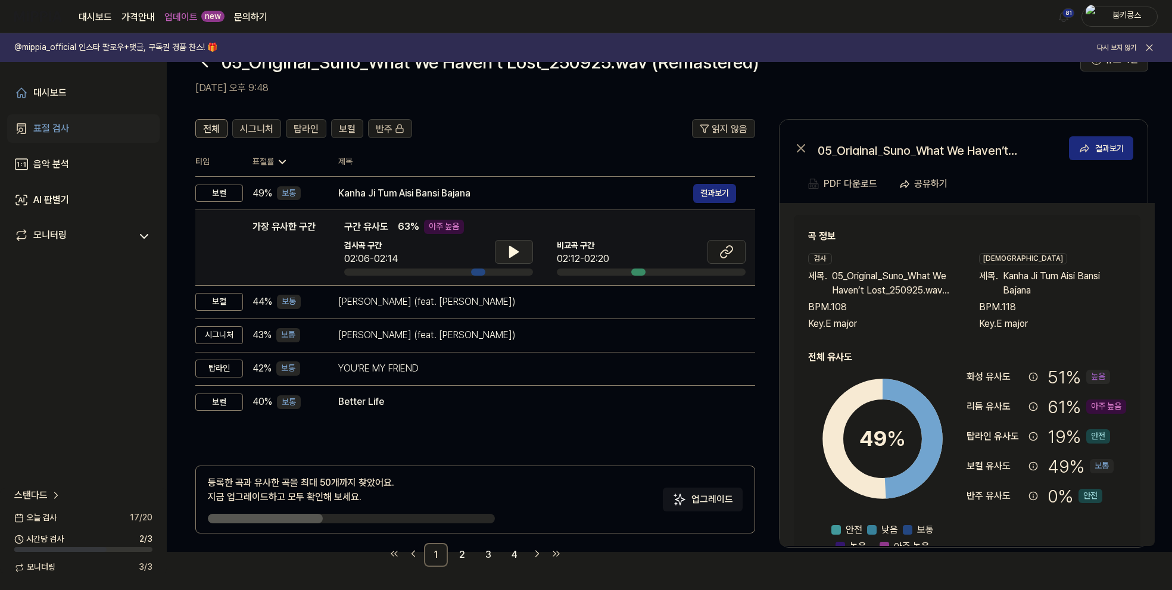
click at [513, 247] on icon at bounding box center [514, 252] width 14 height 14
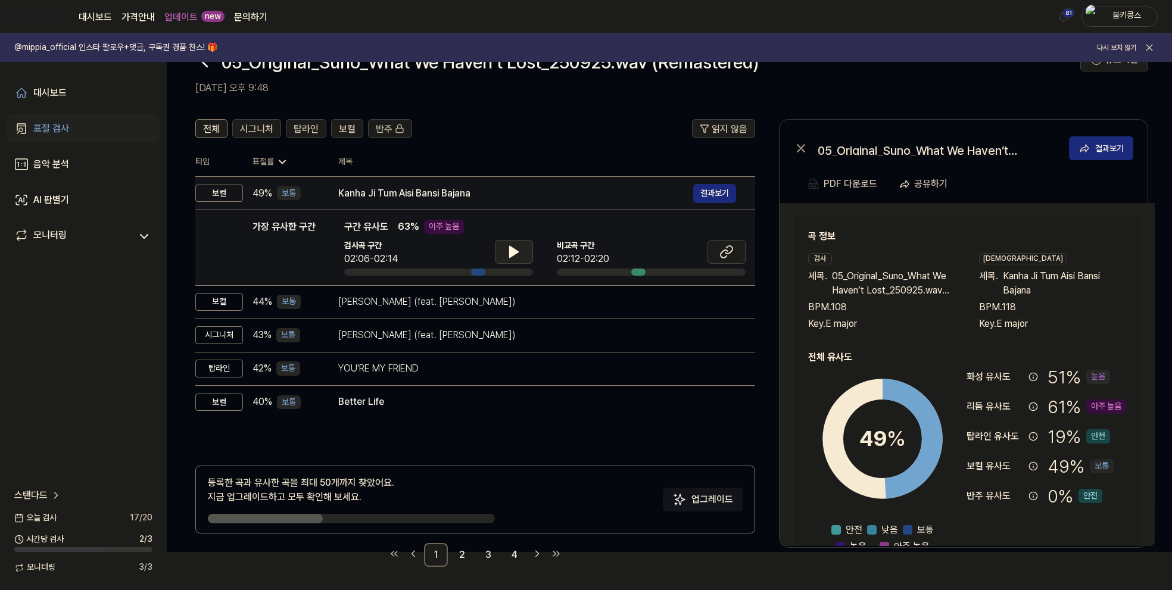
click at [504, 185] on div "Kanha Ji Tum Aisi Bansi Bajana 결과보기" at bounding box center [537, 193] width 398 height 19
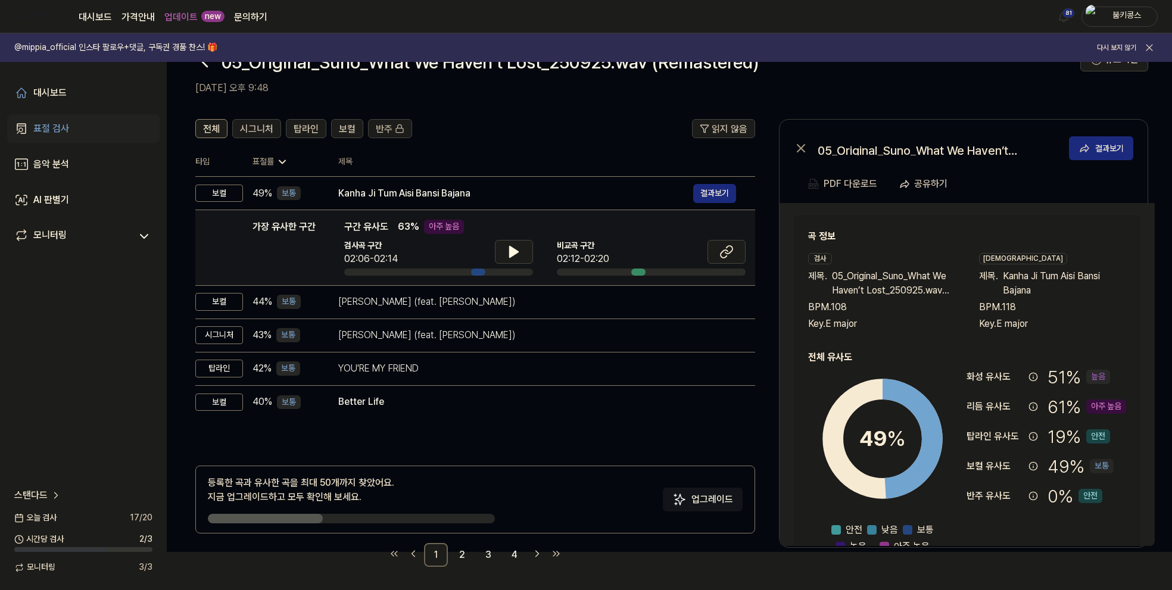
click at [513, 238] on div "가장 유사한 구간 구간 유사도 63 % 아주 높음 검사곡 구간 02:06-02:14 비교곡 구간 02:12-02:20" at bounding box center [544, 248] width 401 height 56
click at [514, 253] on icon at bounding box center [514, 251] width 8 height 11
click at [515, 253] on icon at bounding box center [516, 252] width 2 height 10
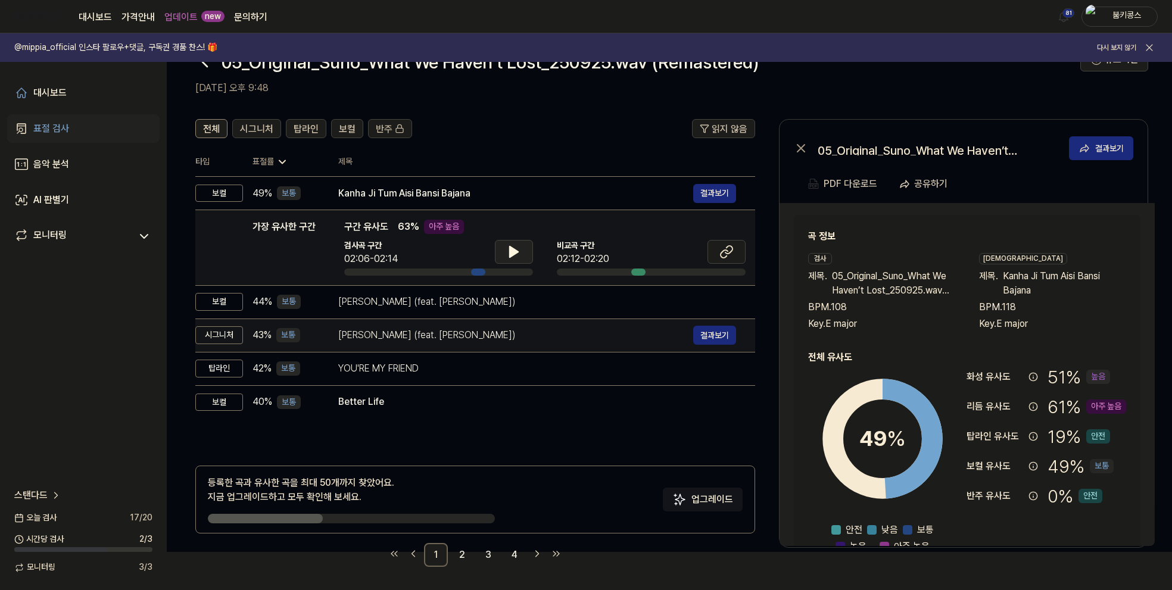
click at [457, 333] on div "Luna (feat. GIE)" at bounding box center [515, 335] width 355 height 14
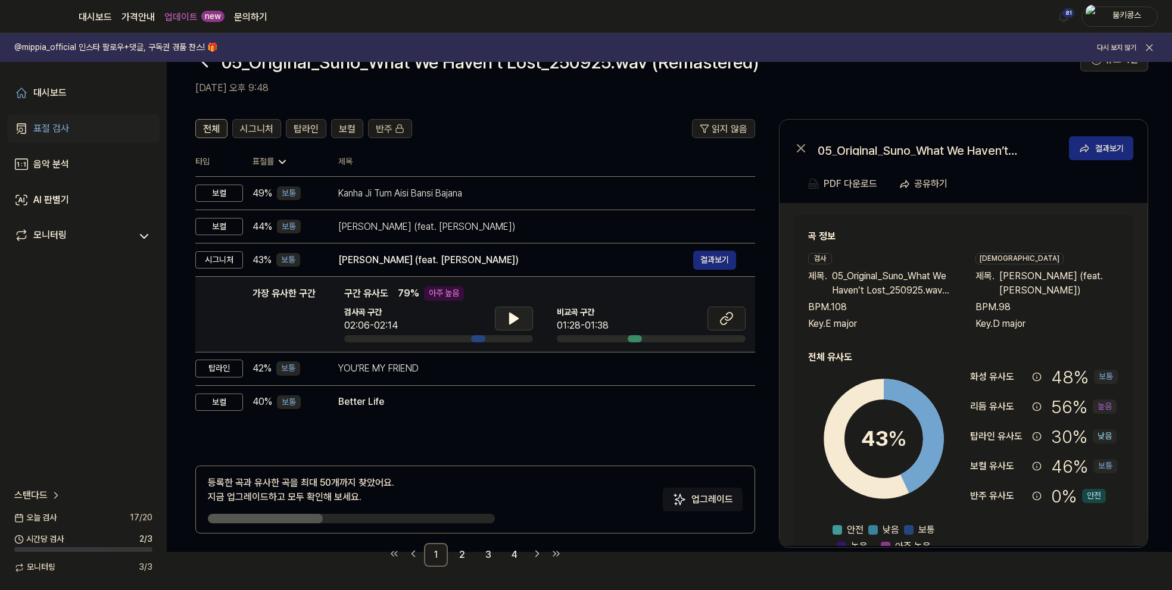
click at [504, 313] on button at bounding box center [514, 319] width 38 height 24
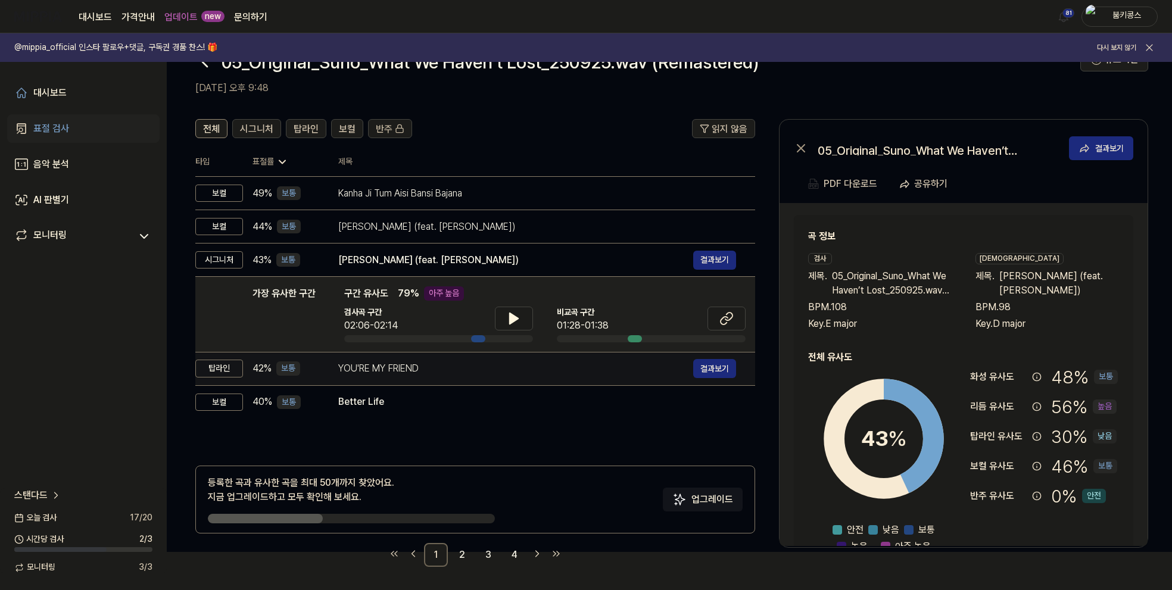
click at [495, 367] on div "YOU'RE MY FRIEND" at bounding box center [515, 368] width 355 height 14
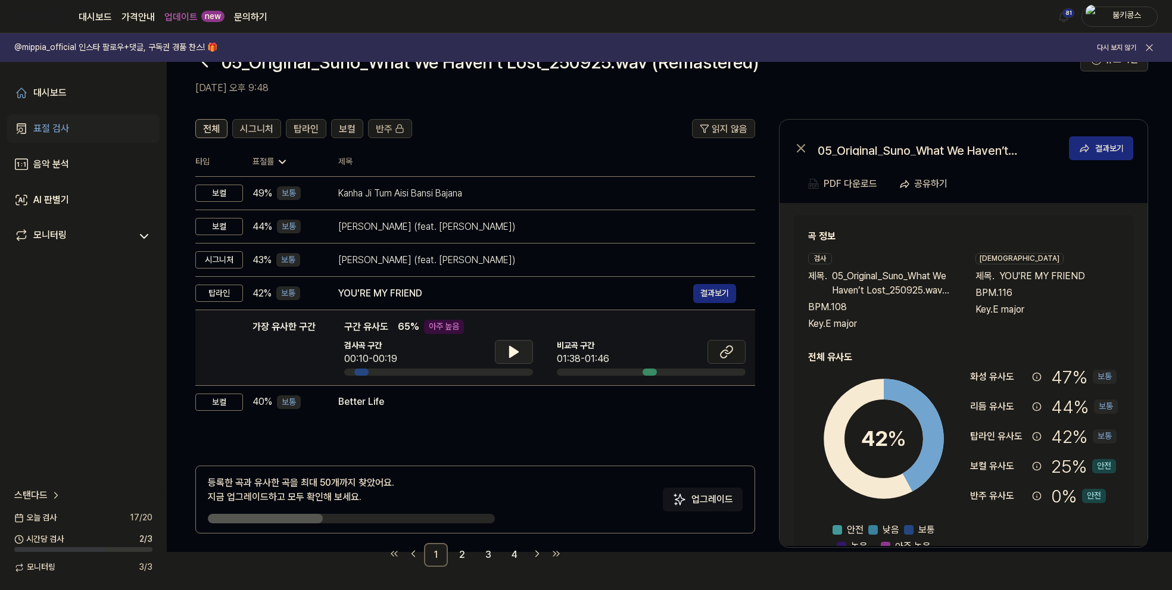
click at [510, 351] on icon at bounding box center [514, 351] width 8 height 11
click at [509, 351] on icon at bounding box center [514, 352] width 14 height 14
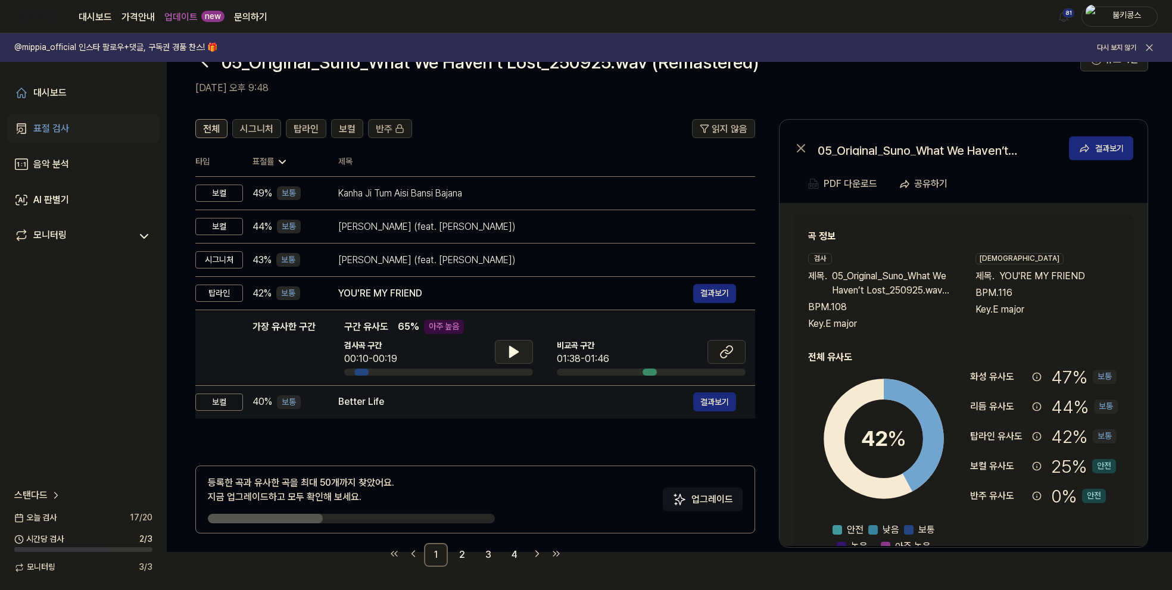
click at [485, 402] on div "Better Life" at bounding box center [515, 402] width 355 height 14
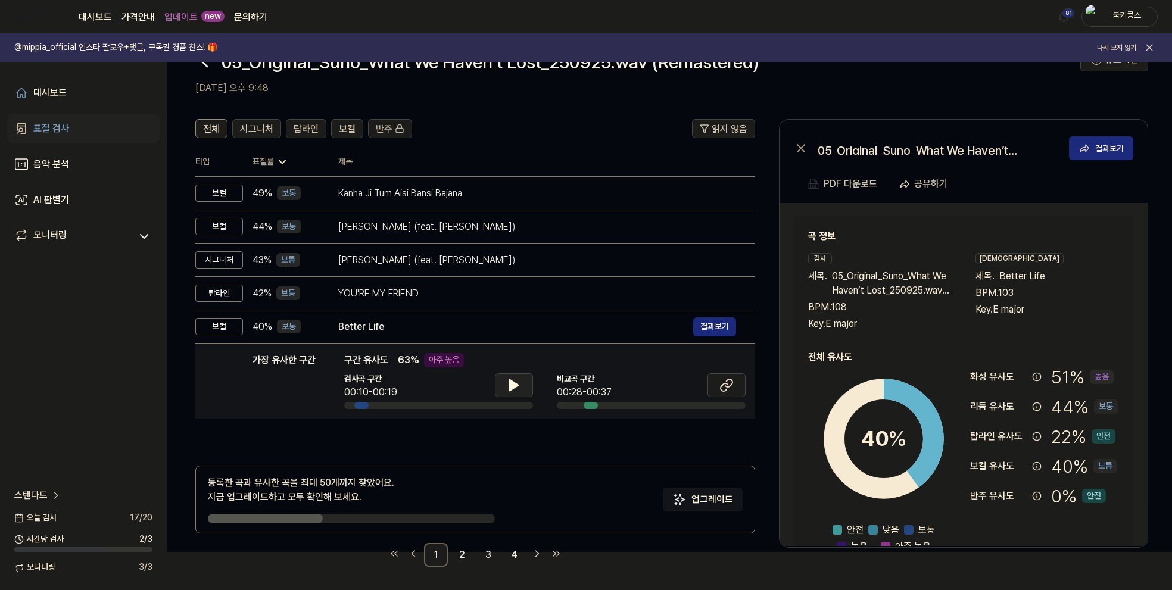
click at [519, 386] on icon at bounding box center [514, 385] width 14 height 14
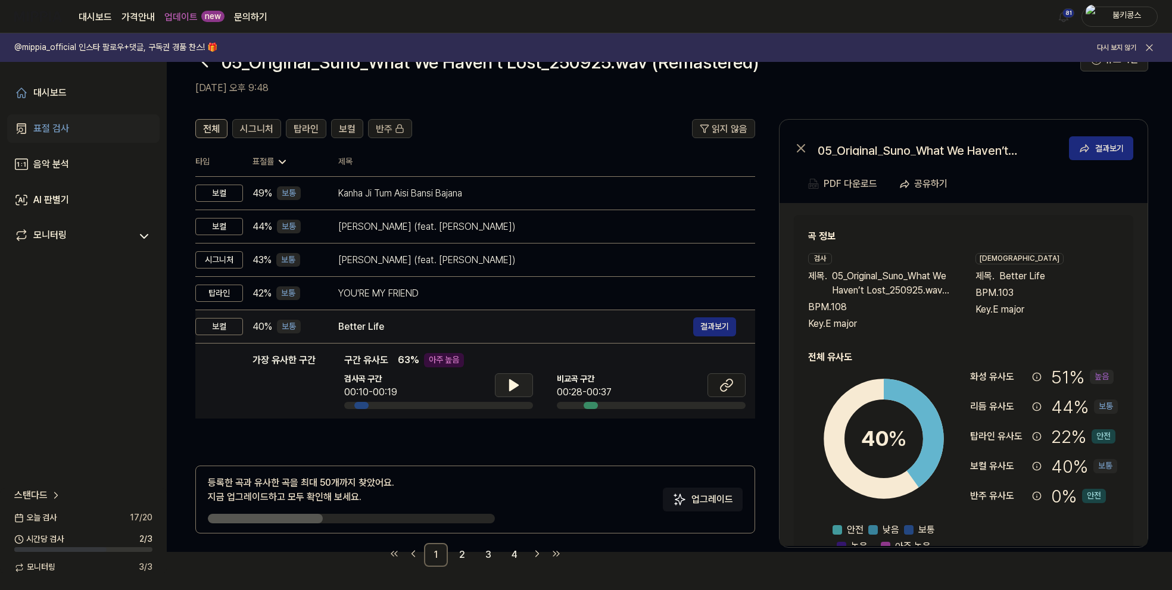
click at [512, 321] on div "Better Life" at bounding box center [515, 327] width 355 height 14
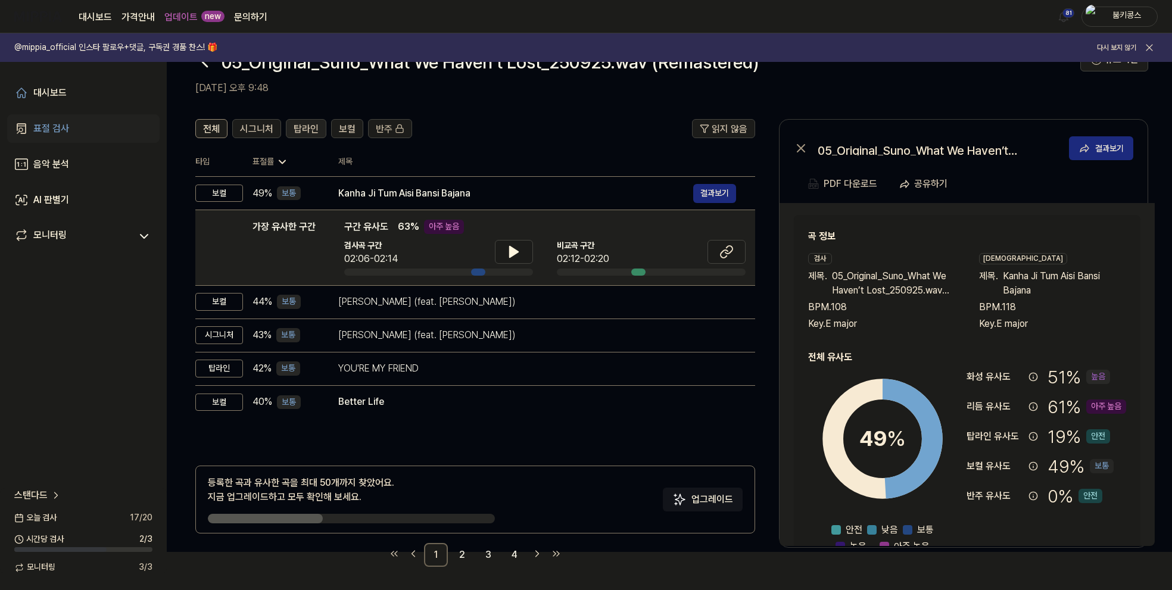
click at [309, 126] on span "탑라인" at bounding box center [305, 129] width 25 height 14
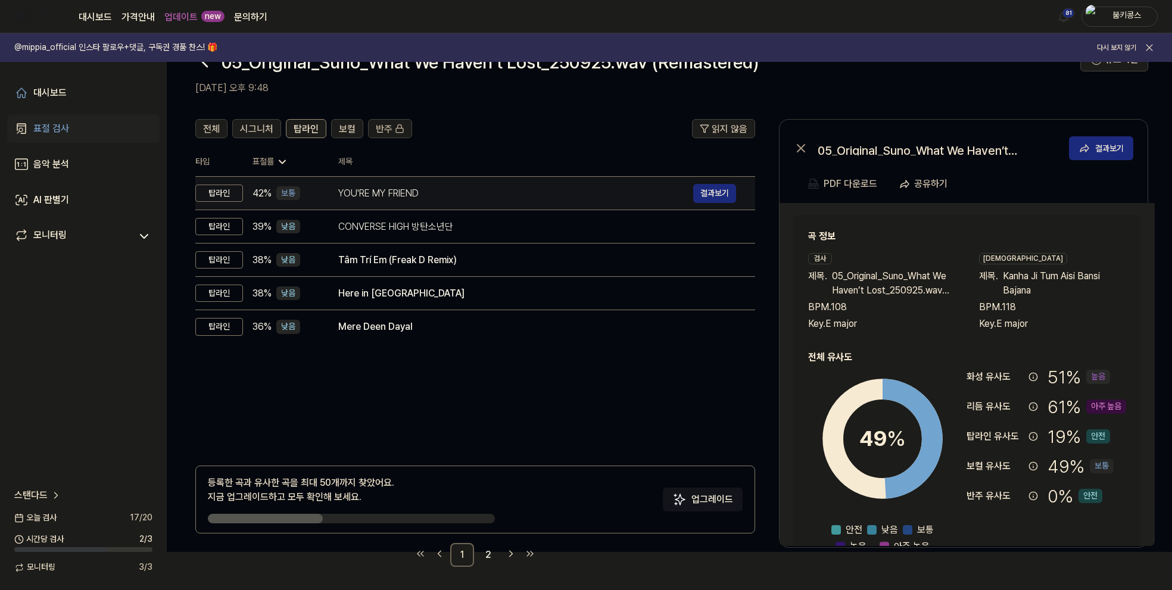
click at [474, 191] on div "YOU'RE MY FRIEND" at bounding box center [515, 193] width 355 height 14
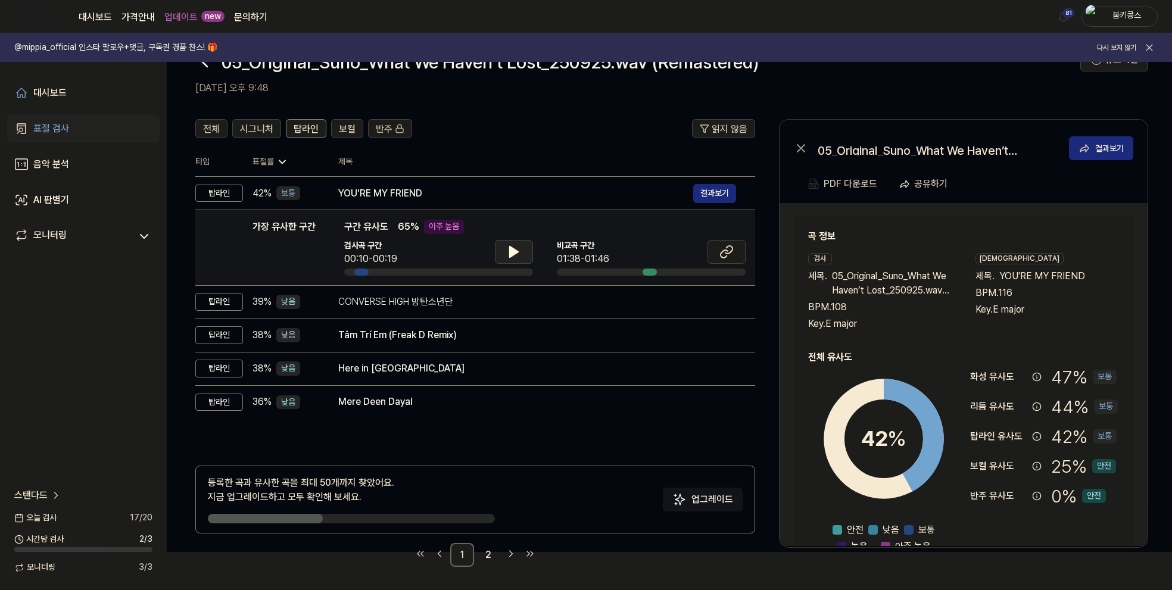
click at [518, 247] on icon at bounding box center [514, 252] width 14 height 14
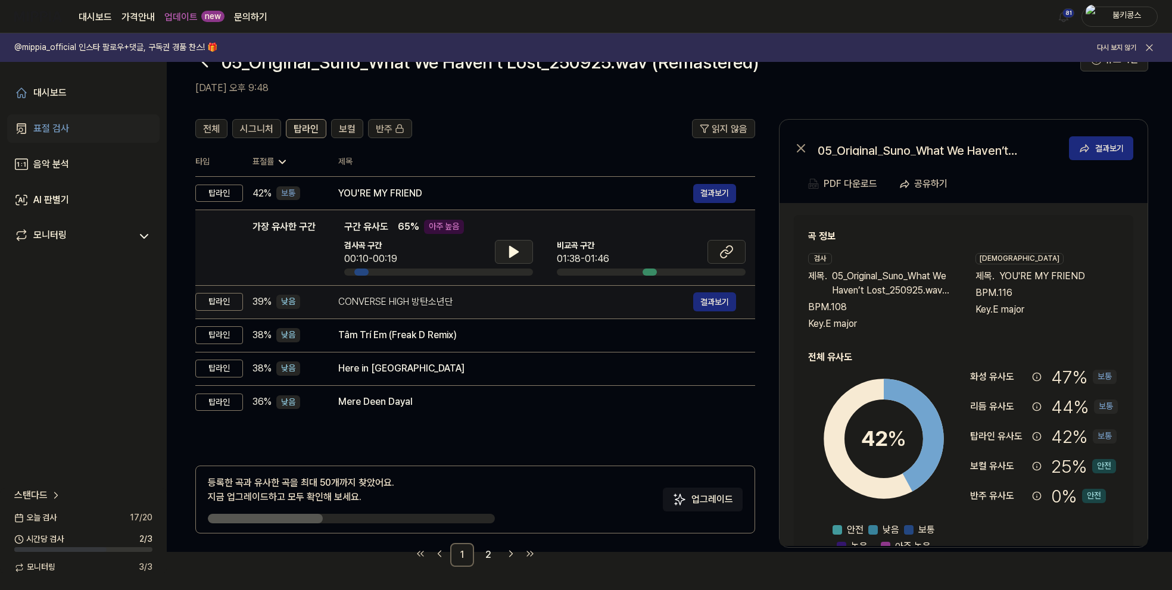
click at [486, 297] on div "CONVERSE HIGH 방탄소년단" at bounding box center [515, 302] width 355 height 14
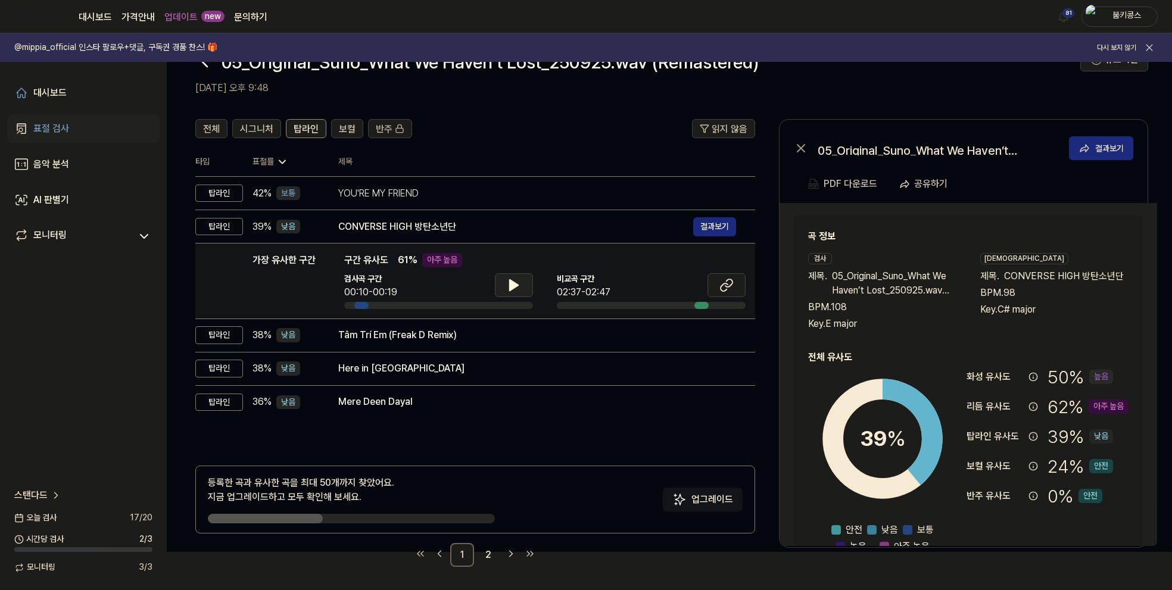
click at [511, 282] on icon at bounding box center [514, 285] width 8 height 11
click at [511, 282] on icon at bounding box center [511, 285] width 2 height 10
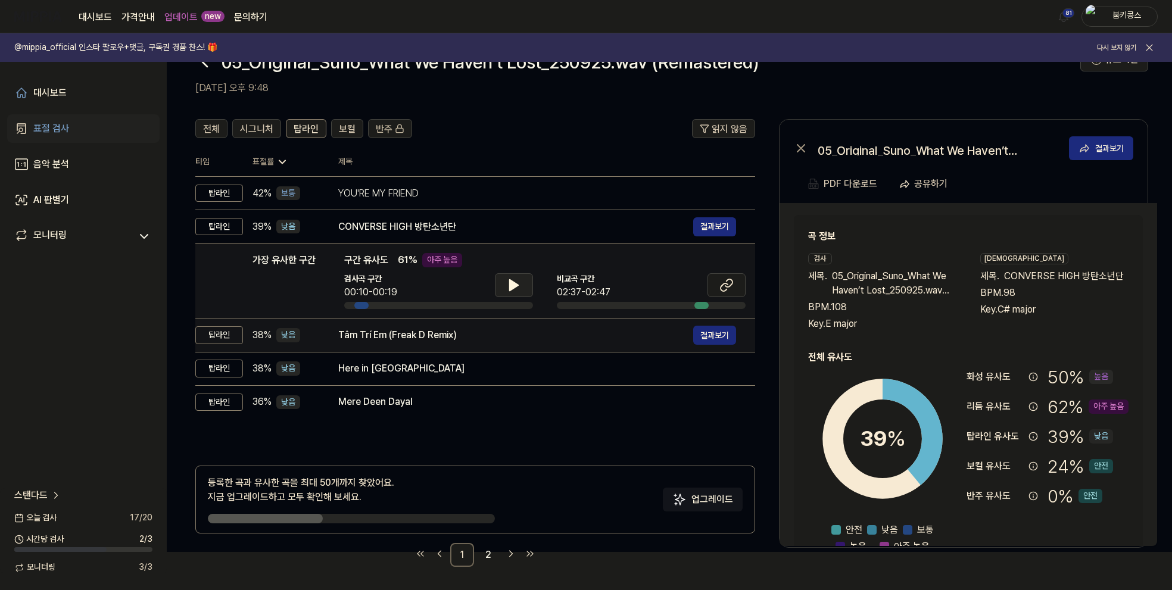
click at [483, 338] on div "Tâm Trí Em (Freak D Remix)" at bounding box center [515, 335] width 355 height 14
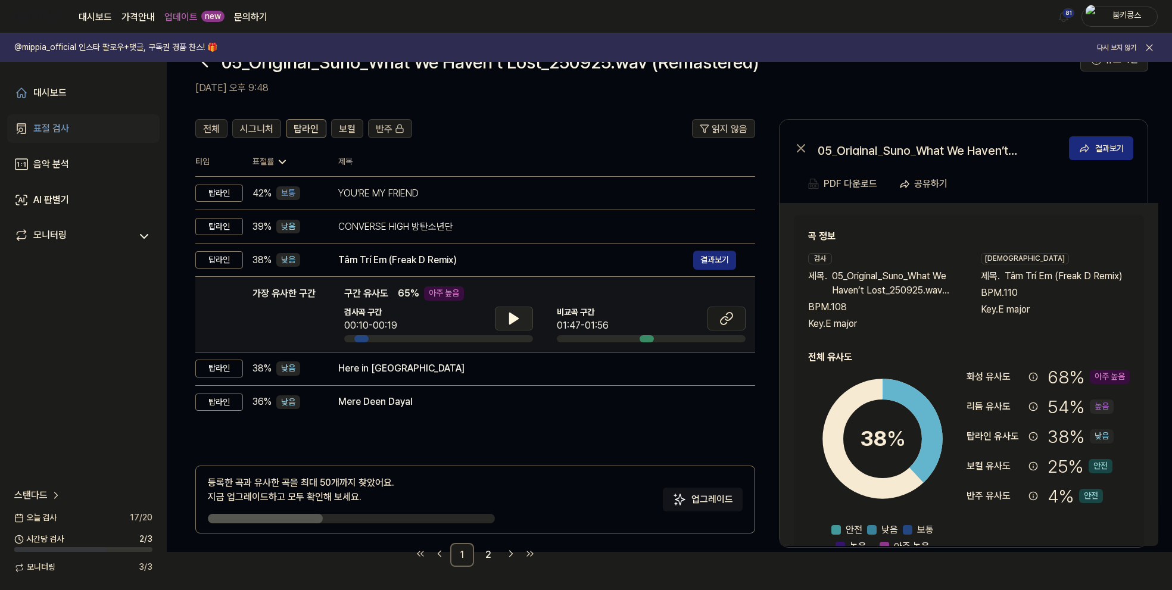
click at [505, 318] on button at bounding box center [514, 319] width 38 height 24
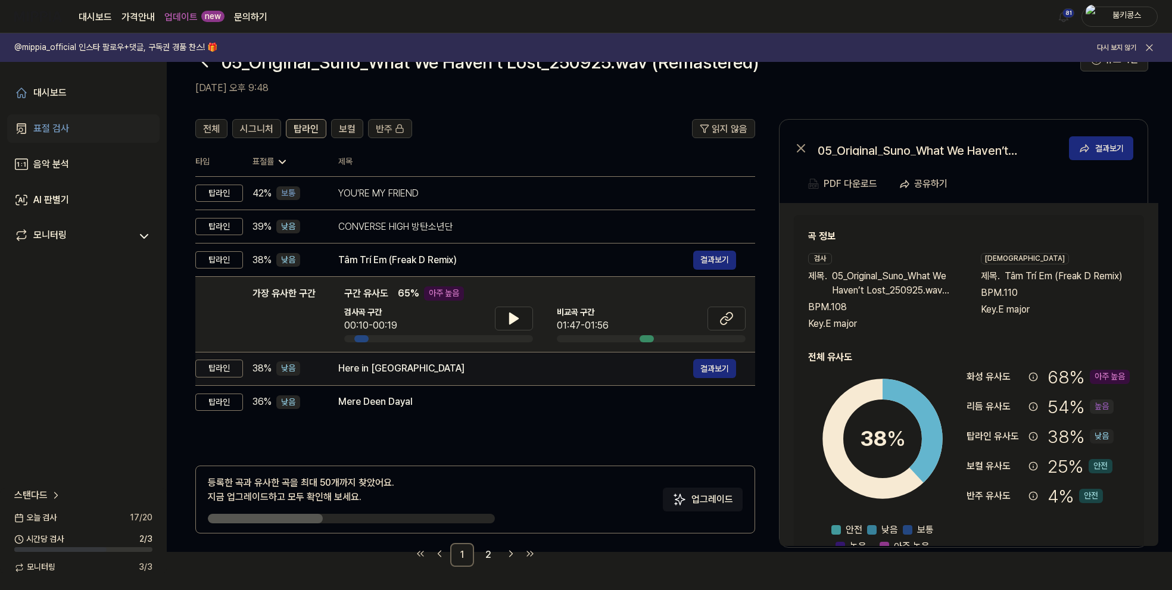
click at [460, 375] on div "Here in Paradise 결과보기" at bounding box center [537, 368] width 398 height 19
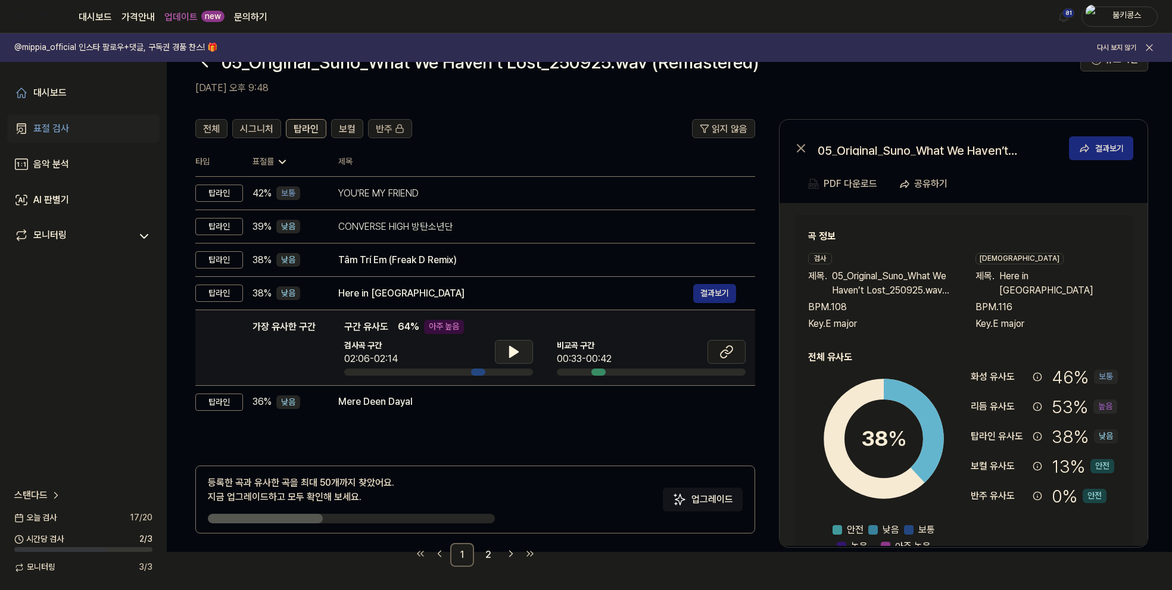
click at [510, 351] on icon at bounding box center [514, 351] width 8 height 11
click at [508, 351] on icon at bounding box center [514, 352] width 14 height 14
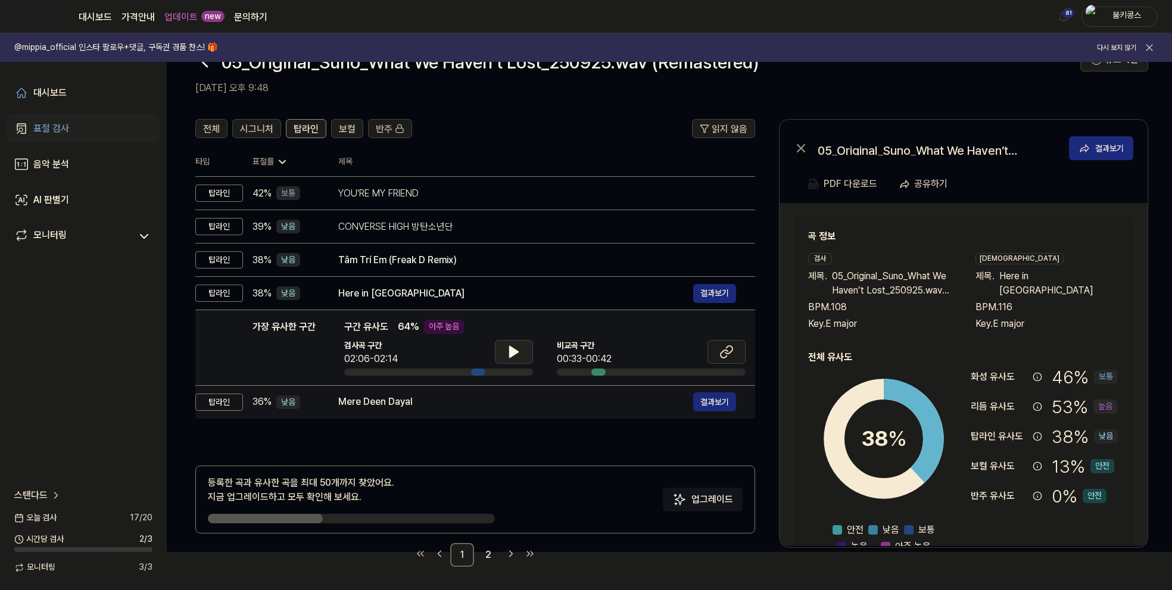
click at [463, 402] on div "Mere Deen Dayal" at bounding box center [515, 402] width 355 height 14
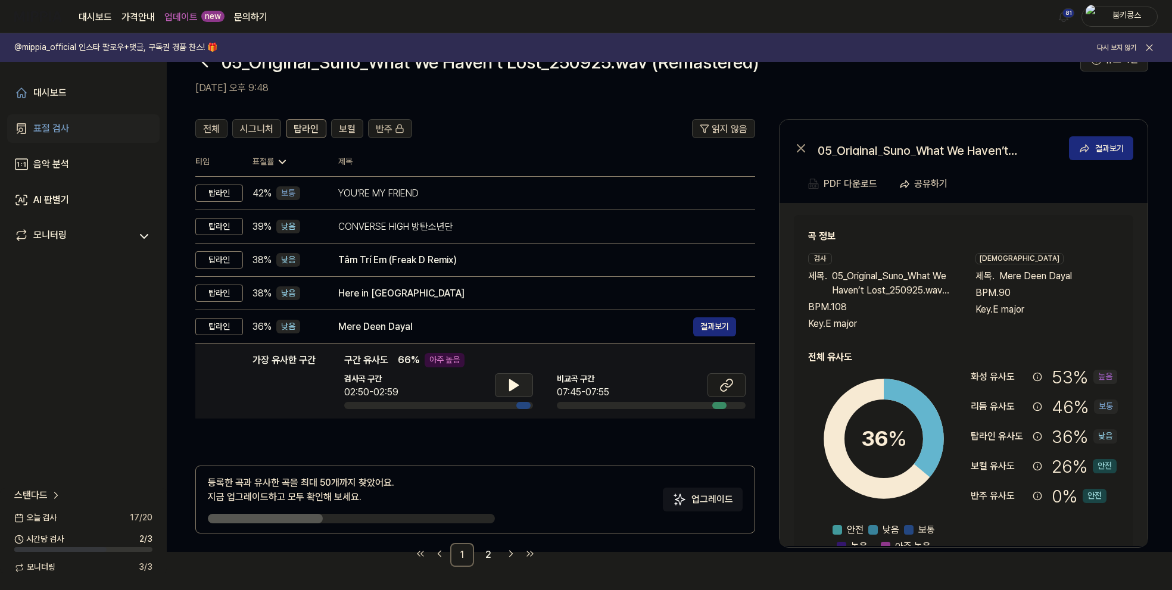
click at [516, 390] on icon at bounding box center [514, 385] width 14 height 14
click at [516, 389] on icon at bounding box center [516, 385] width 2 height 10
click at [211, 128] on span "전체" at bounding box center [211, 129] width 17 height 14
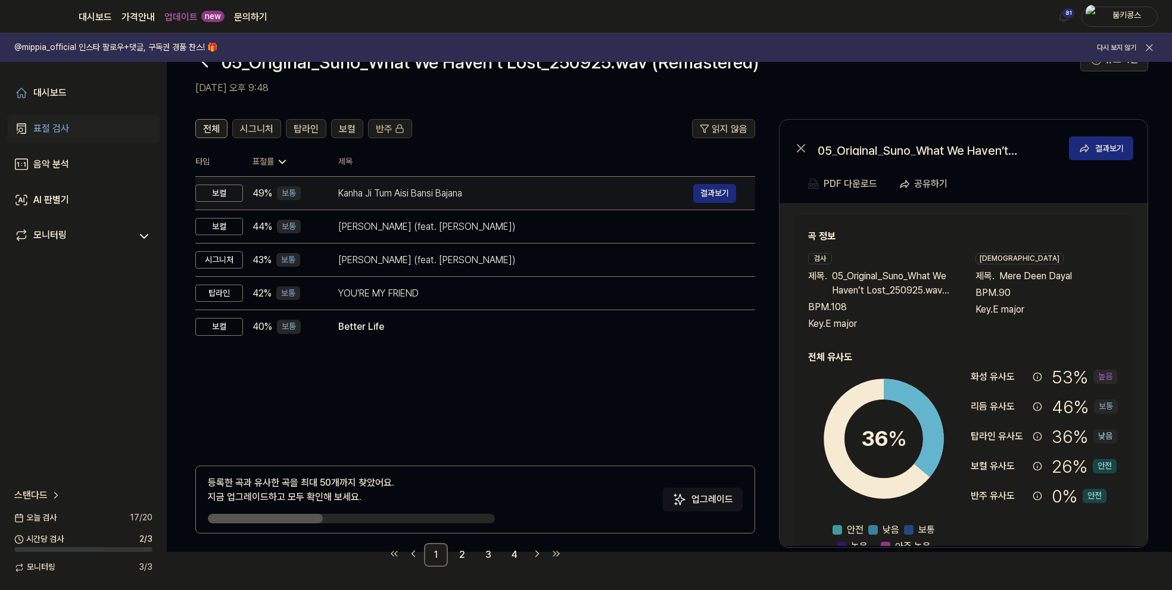
click at [415, 200] on div "Kanha Ji Tum Aisi Bansi Bajana 결과보기" at bounding box center [537, 193] width 398 height 19
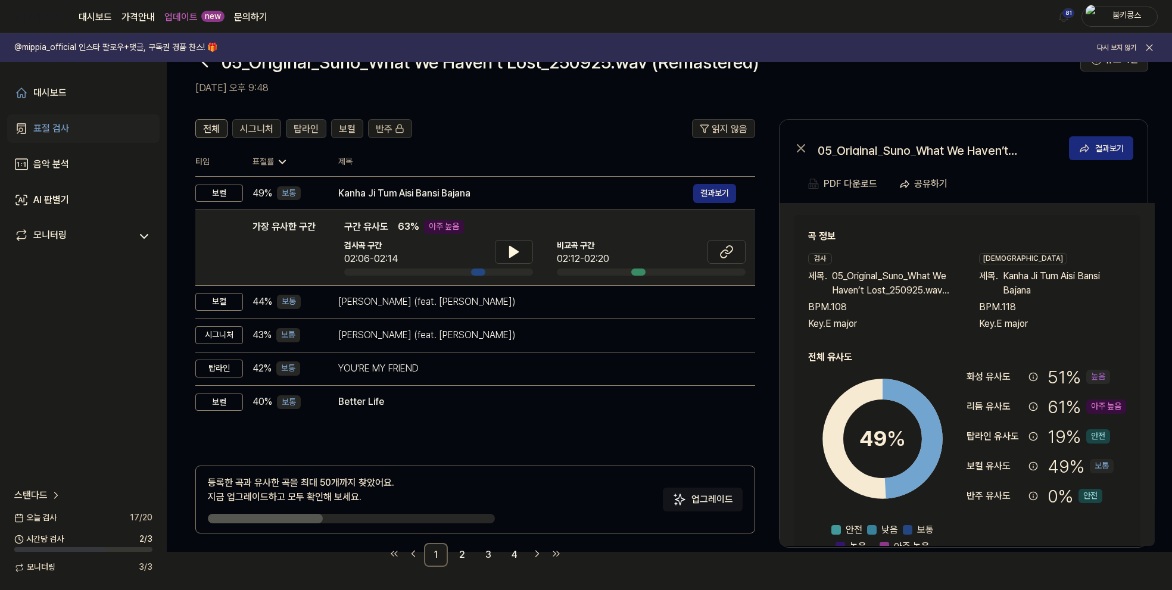
click at [304, 129] on span "탑라인" at bounding box center [305, 129] width 25 height 14
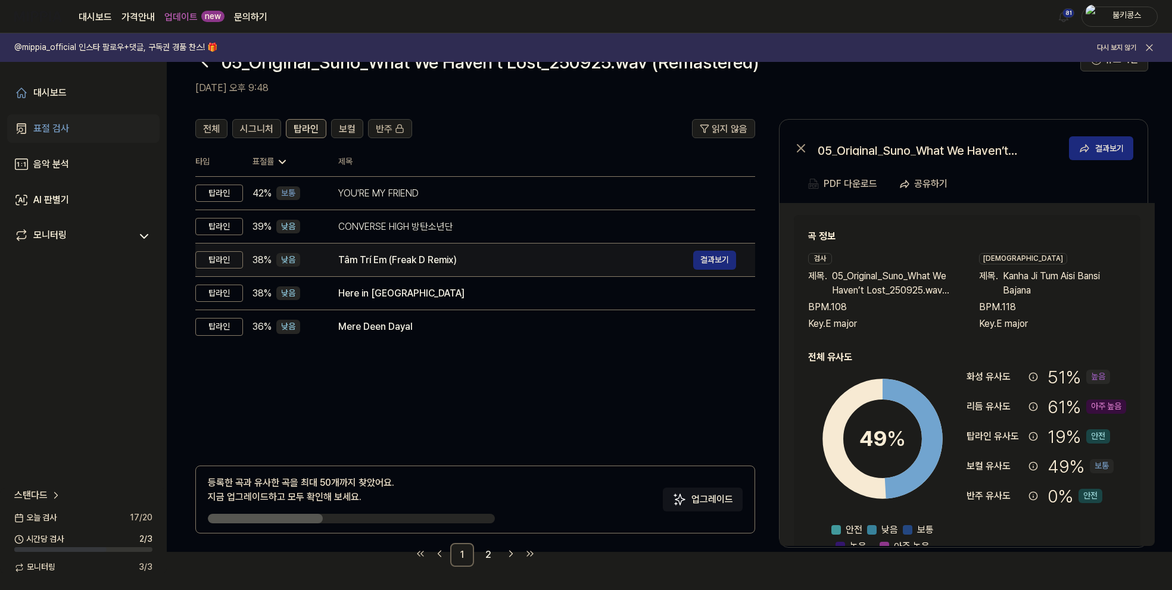
click at [381, 257] on div "Tâm Trí Em (Freak D Remix)" at bounding box center [515, 260] width 355 height 14
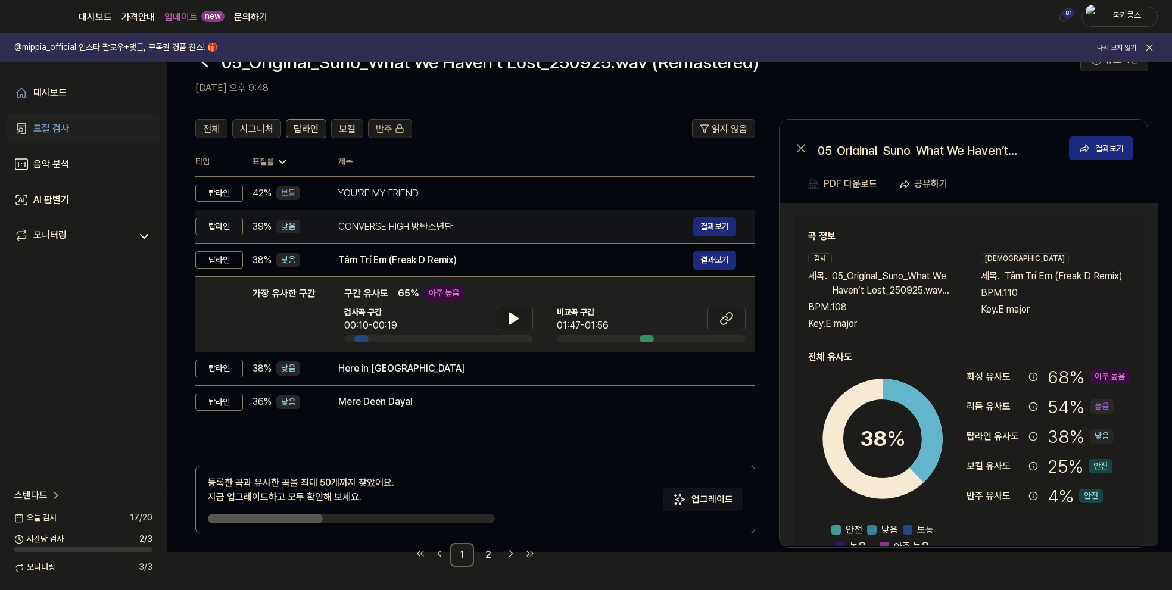
click at [385, 226] on div "CONVERSE HIGH 방탄소년단" at bounding box center [515, 227] width 355 height 14
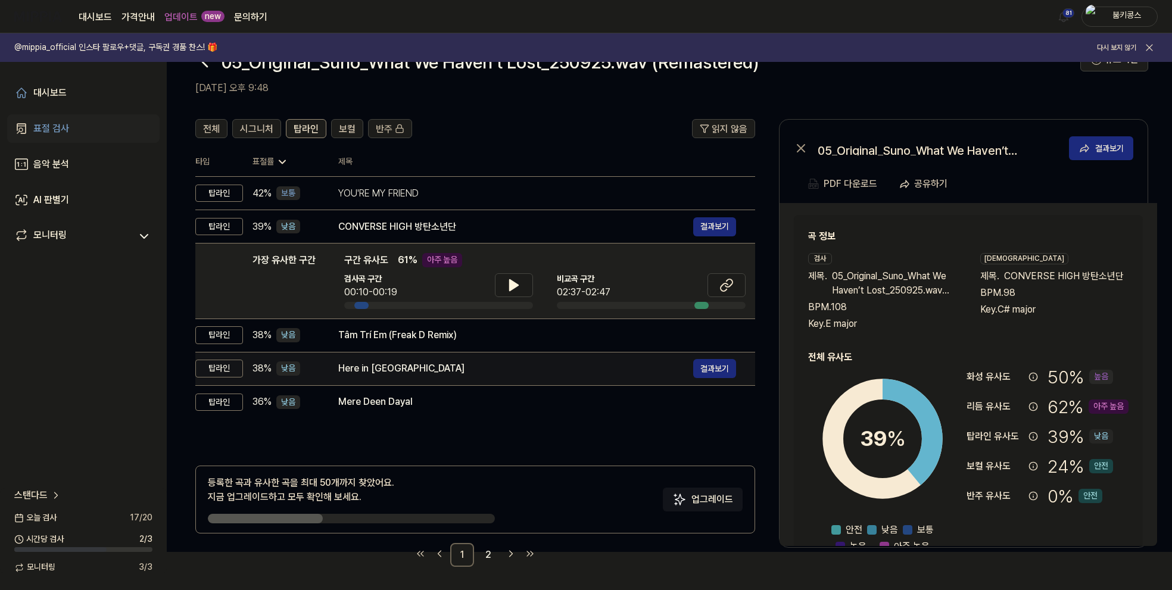
click at [393, 373] on div "Here in Paradise" at bounding box center [515, 368] width 355 height 14
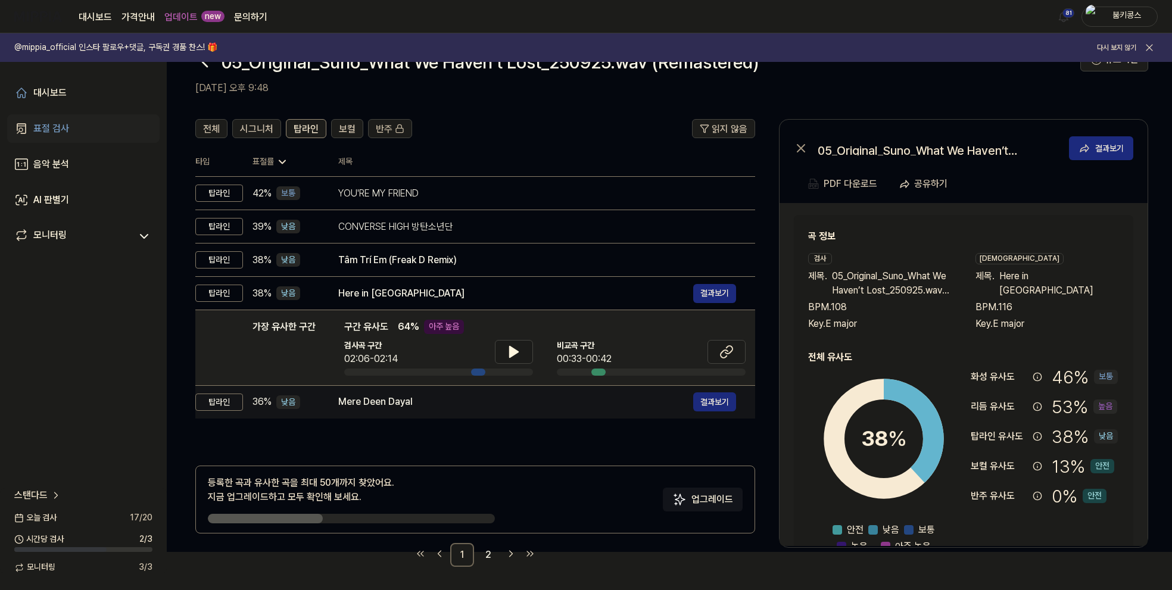
click at [407, 407] on div "Mere Deen Dayal" at bounding box center [515, 402] width 355 height 14
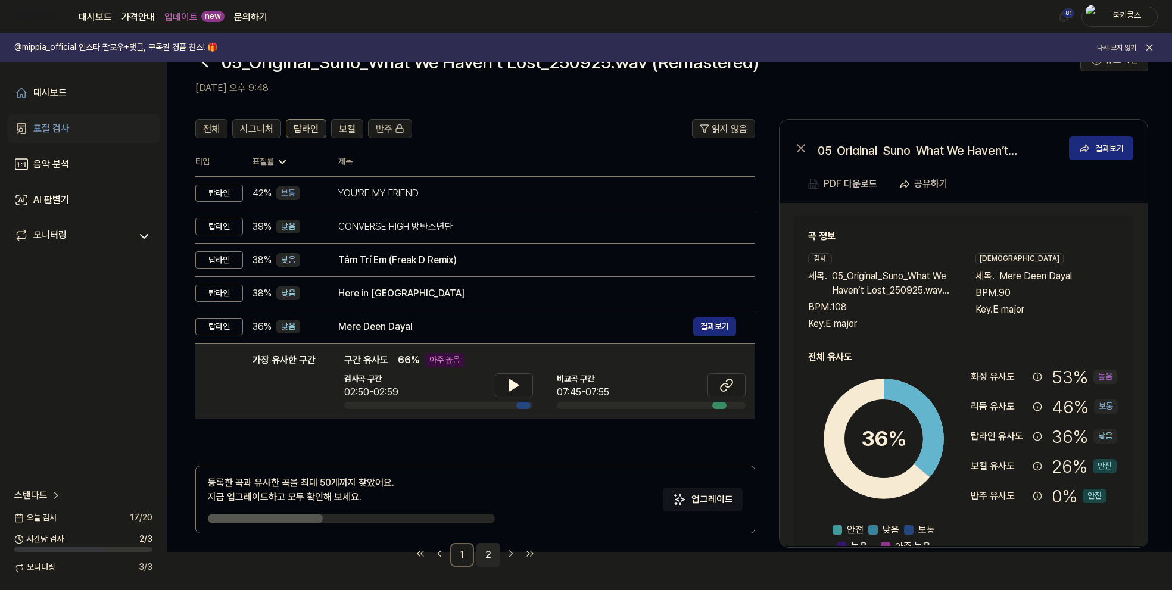
click at [485, 555] on link "2" at bounding box center [488, 555] width 24 height 24
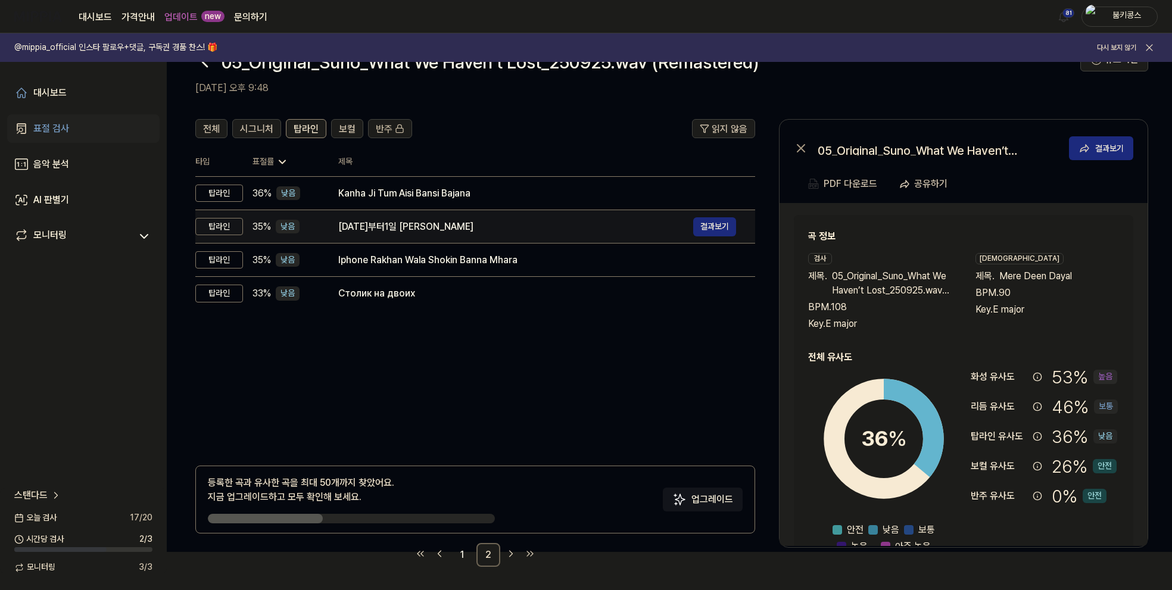
click at [421, 223] on div "오늘부터1일 케이윌" at bounding box center [515, 227] width 355 height 14
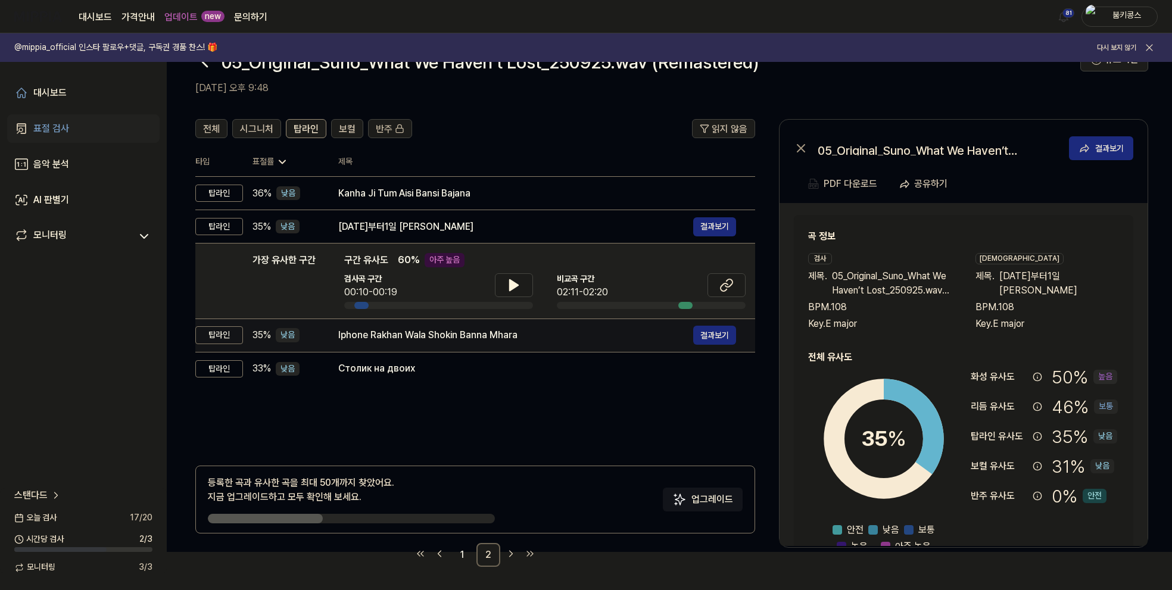
click at [410, 346] on td "Iphone Rakhan Wala Shokin Banna Mhara 결과보기" at bounding box center [537, 334] width 436 height 33
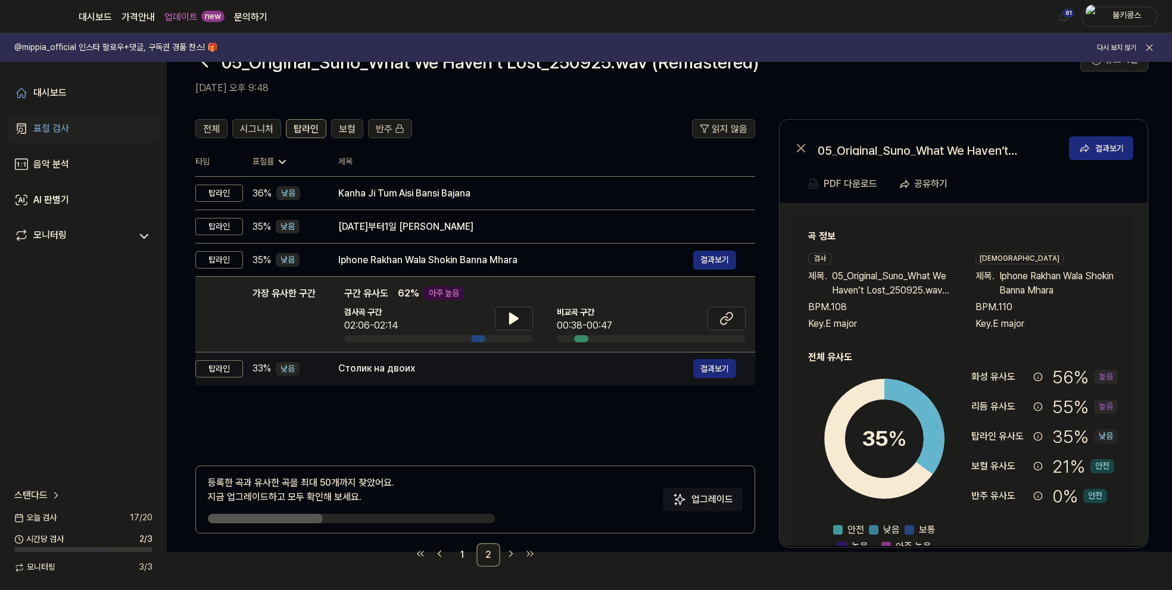
click at [410, 375] on div "Столик на двоих 결과보기" at bounding box center [537, 368] width 398 height 19
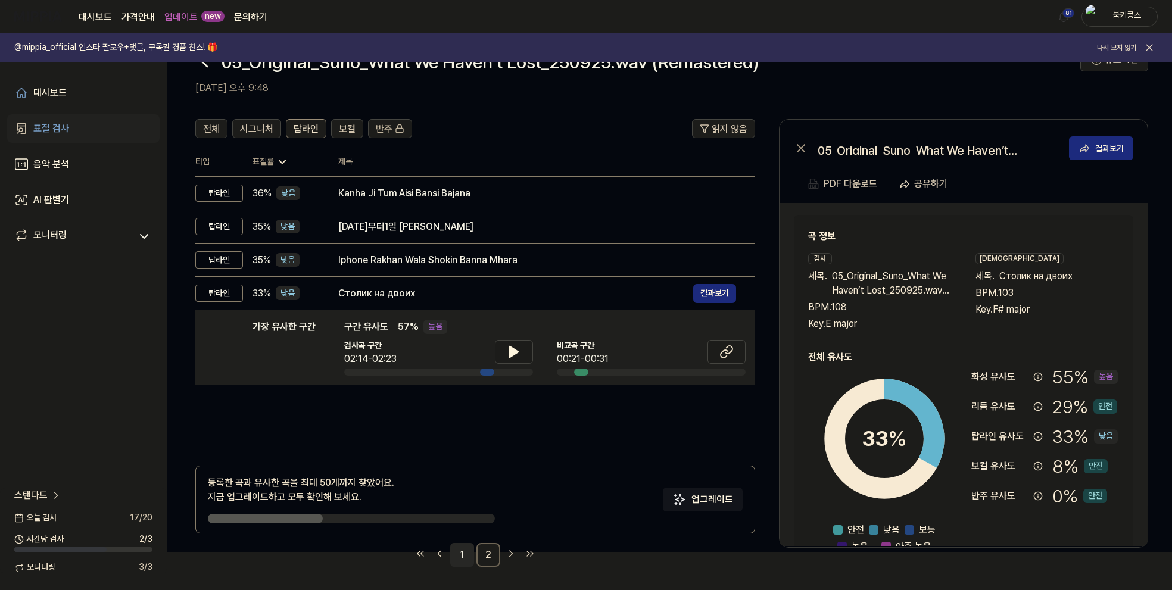
click at [457, 552] on link "1" at bounding box center [462, 555] width 24 height 24
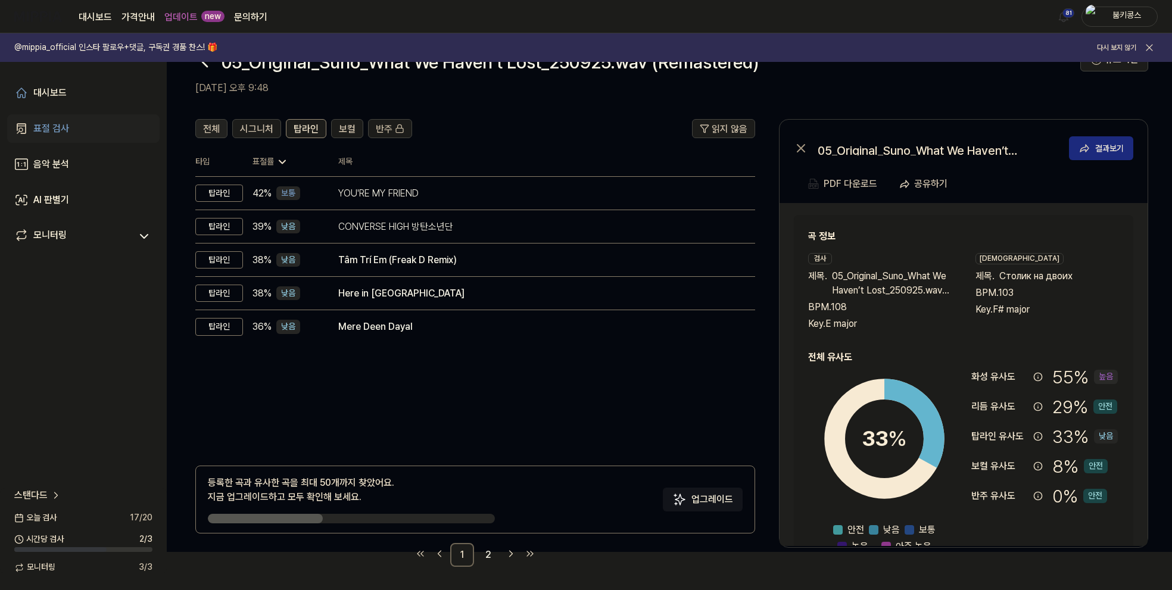
click at [212, 128] on span "전체" at bounding box center [211, 129] width 17 height 14
